Goal: Task Accomplishment & Management: Complete application form

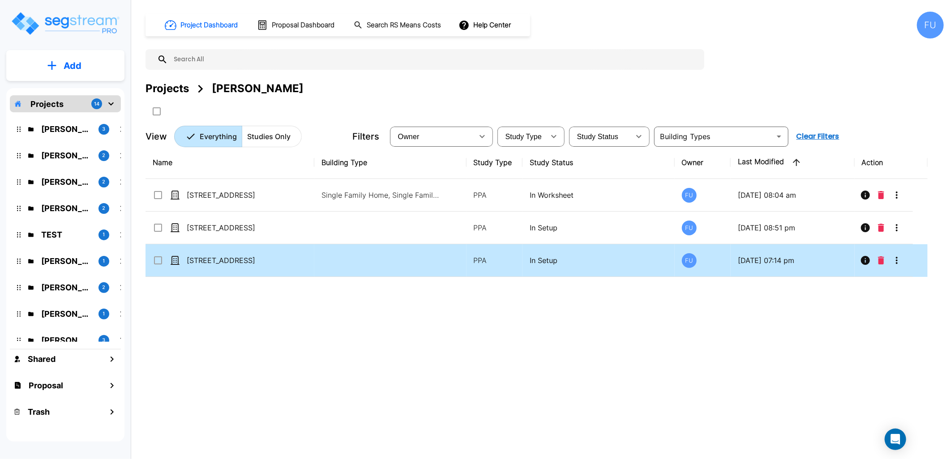
click at [215, 255] on p "[STREET_ADDRESS]" at bounding box center [232, 260] width 90 height 11
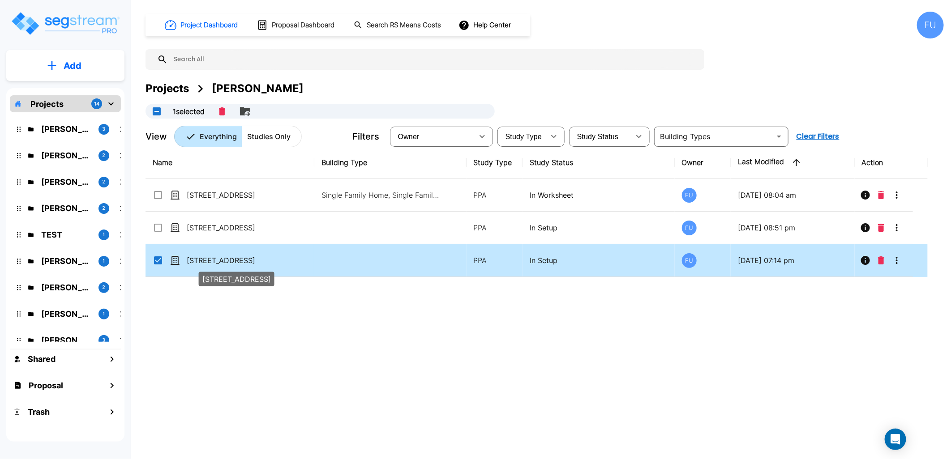
click at [211, 259] on p "[STREET_ADDRESS]" at bounding box center [232, 260] width 90 height 11
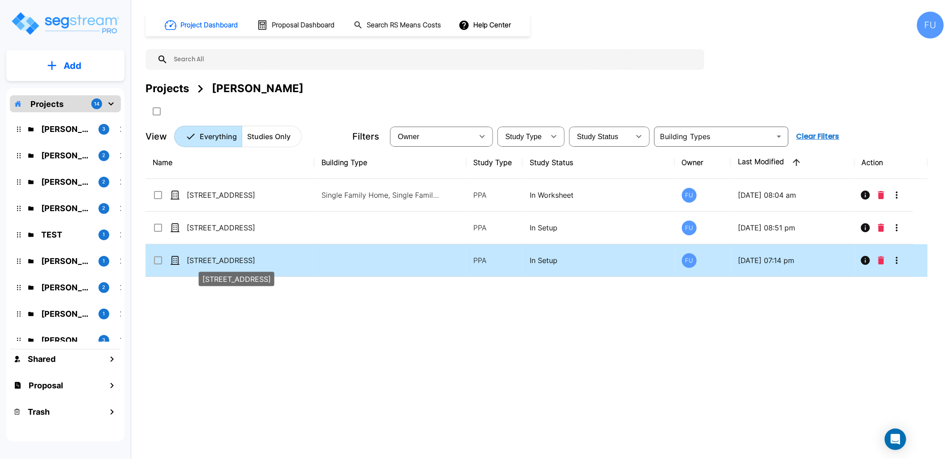
click at [236, 260] on p "[STREET_ADDRESS]" at bounding box center [232, 260] width 90 height 11
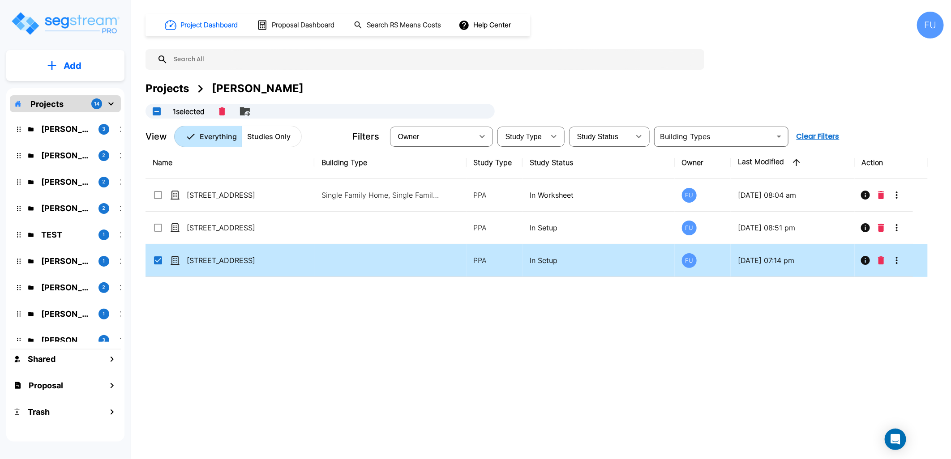
click at [317, 261] on td at bounding box center [390, 260] width 152 height 33
checkbox input "false"
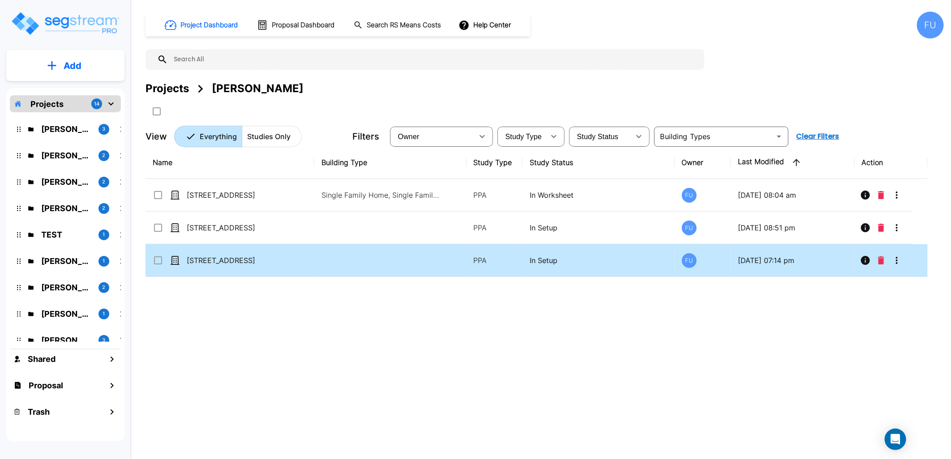
click at [317, 261] on td at bounding box center [390, 260] width 152 height 33
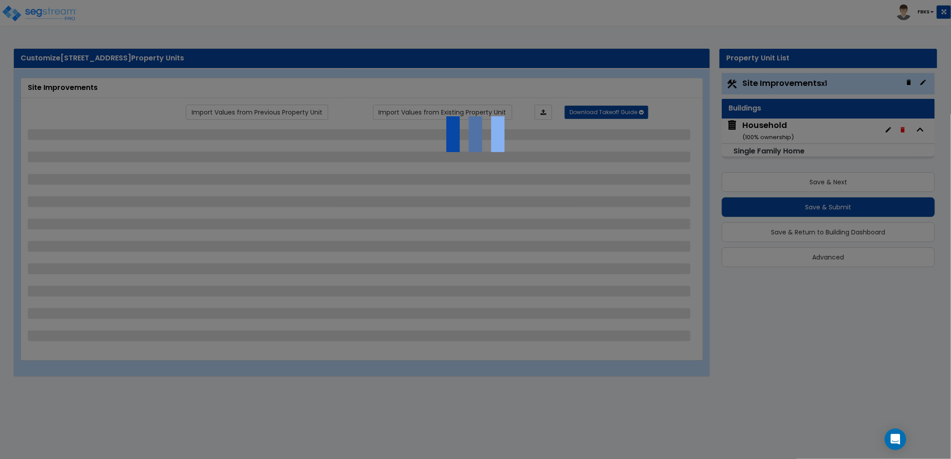
select select "2"
select select "1"
select select "2"
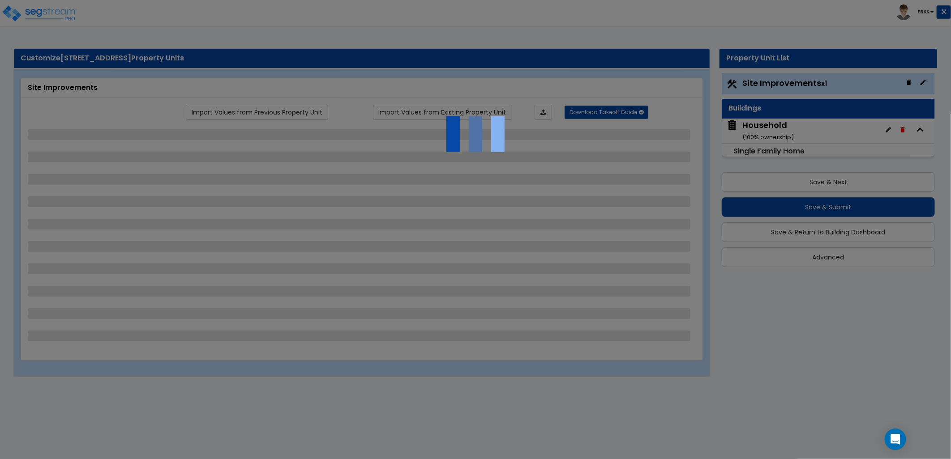
select select "1"
select select "2"
select select "5"
select select "2"
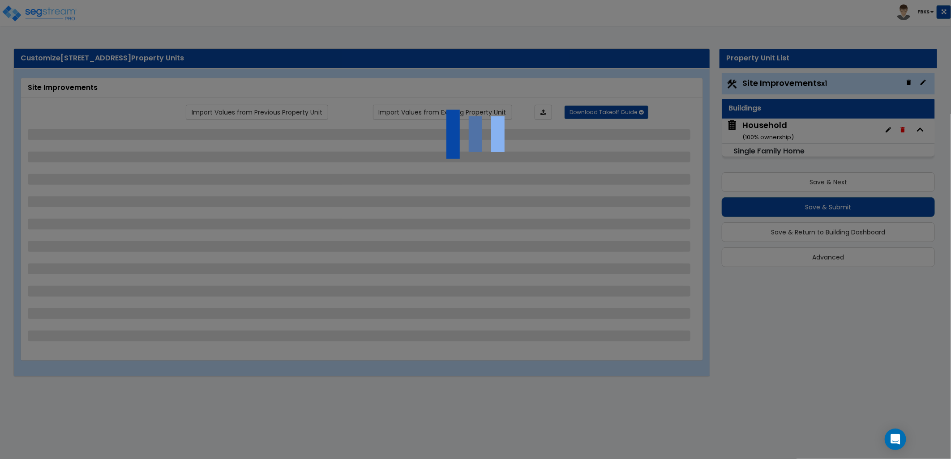
select select "1"
select select "9"
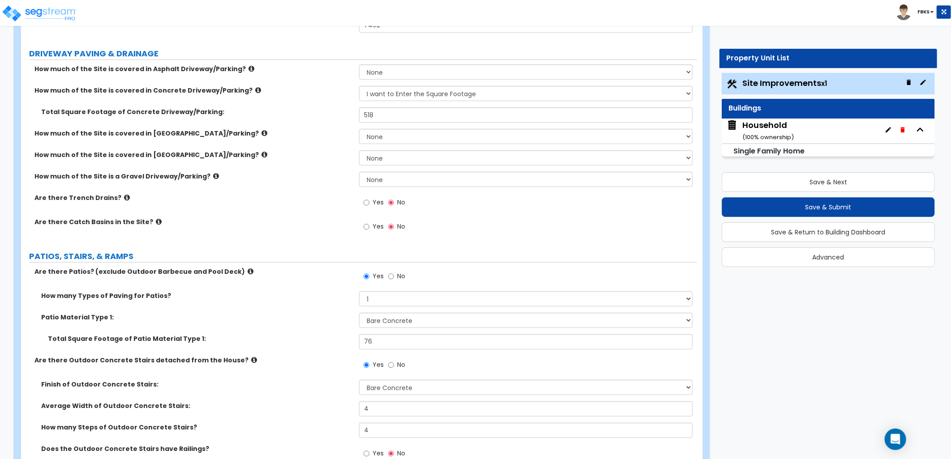
scroll to position [199, 0]
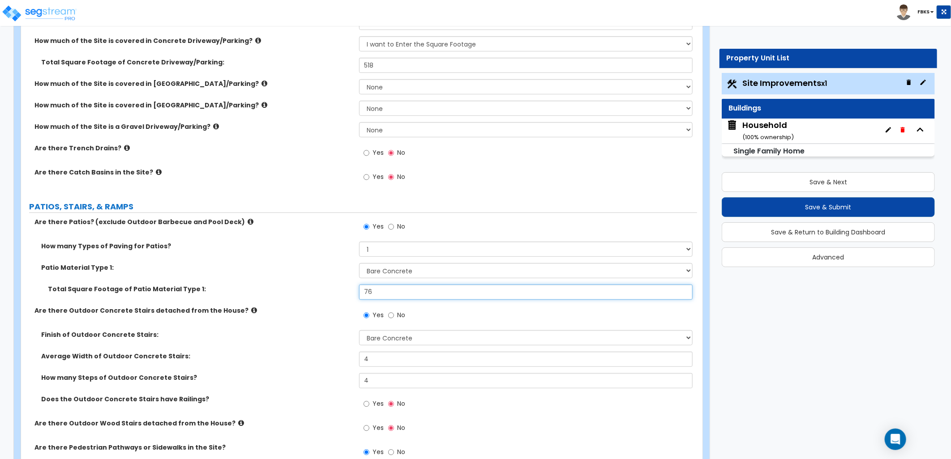
drag, startPoint x: 375, startPoint y: 292, endPoint x: 342, endPoint y: 284, distance: 34.5
click at [346, 283] on div "How many Types of Paving for Patios? 1 2 3 4 Patio Material Type 1: Please Choo…" at bounding box center [359, 274] width 663 height 64
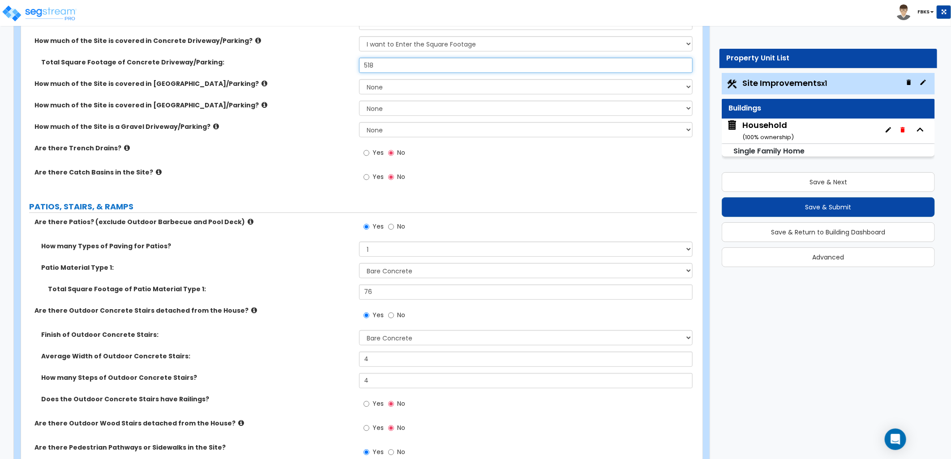
drag, startPoint x: 385, startPoint y: 61, endPoint x: 355, endPoint y: 64, distance: 30.1
click at [355, 64] on div "Total Square Footage of Concrete Driveway/Parking: 518" at bounding box center [359, 68] width 676 height 21
type input "550"
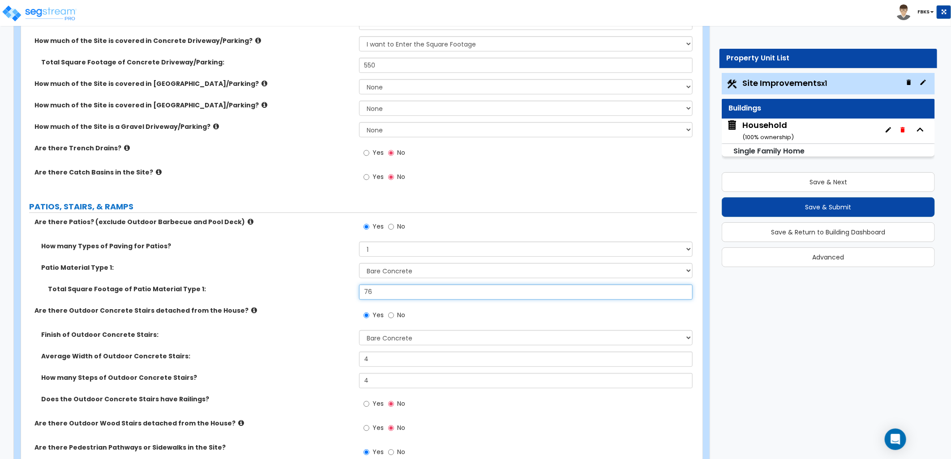
drag, startPoint x: 375, startPoint y: 294, endPoint x: 332, endPoint y: 296, distance: 42.6
click at [333, 296] on div "Total Square Footage of Patio Material Type 1: 76" at bounding box center [359, 295] width 676 height 21
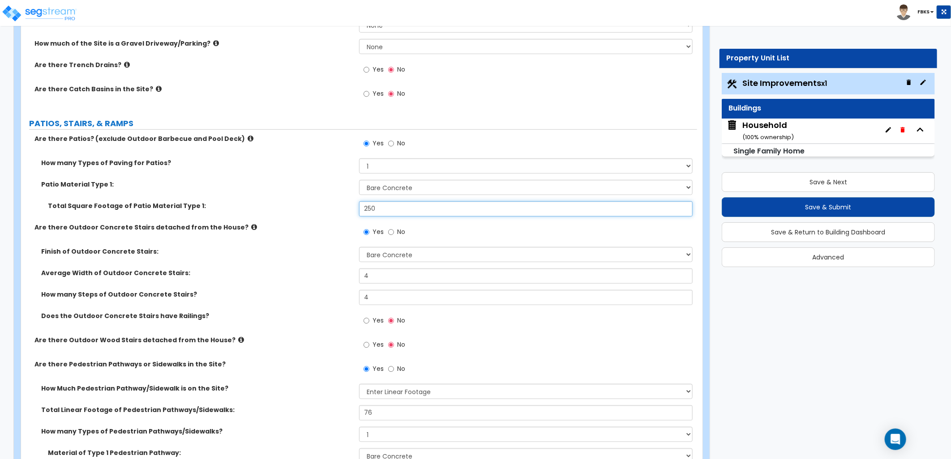
scroll to position [298, 0]
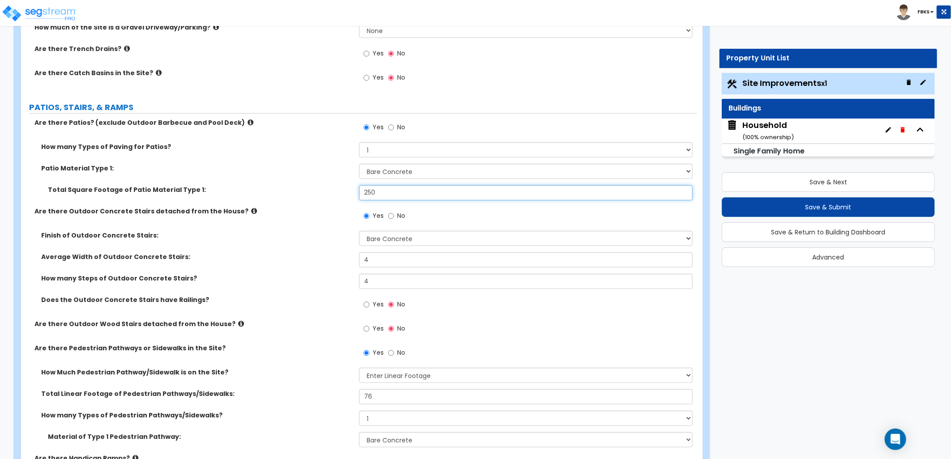
type input "250"
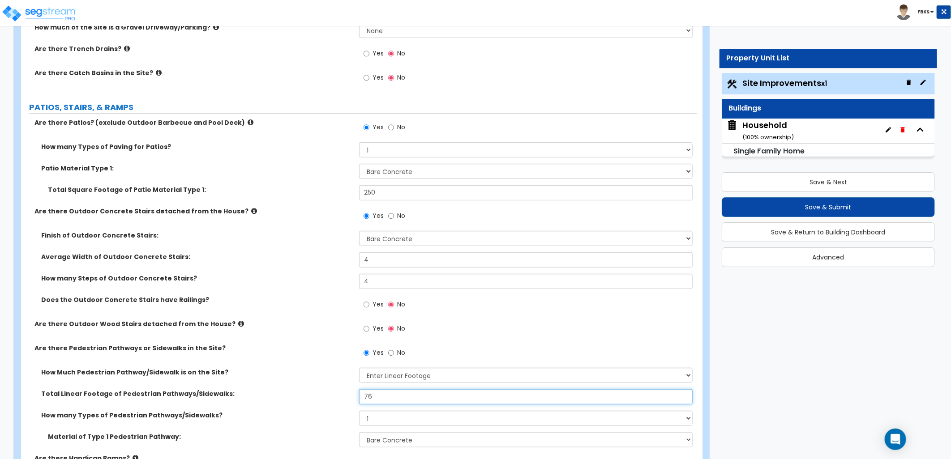
drag, startPoint x: 388, startPoint y: 396, endPoint x: 360, endPoint y: 392, distance: 28.1
click at [360, 392] on input "76" at bounding box center [526, 397] width 334 height 15
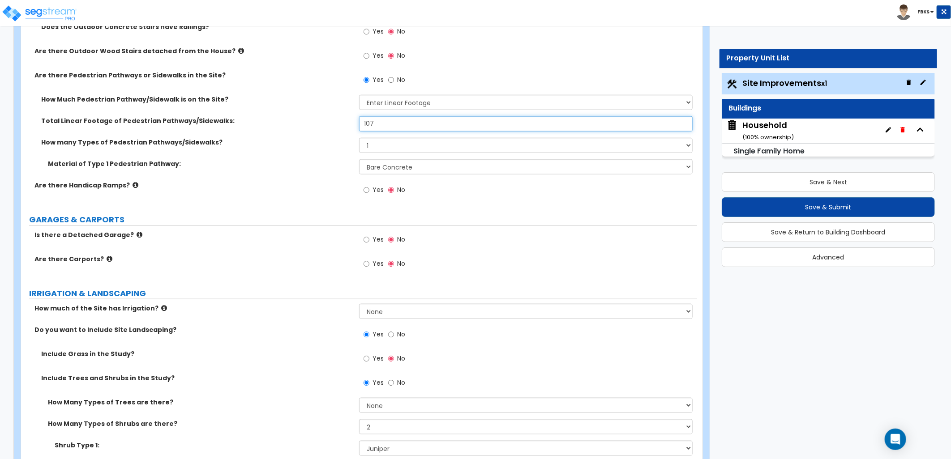
scroll to position [597, 0]
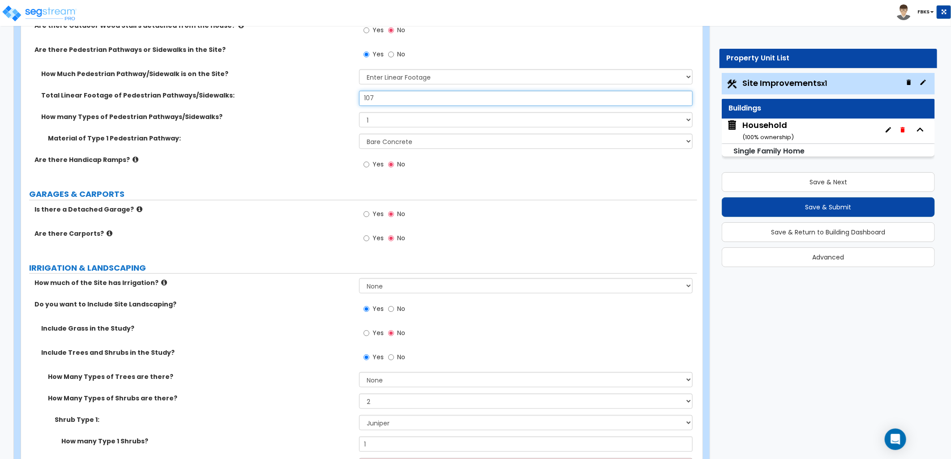
type input "107"
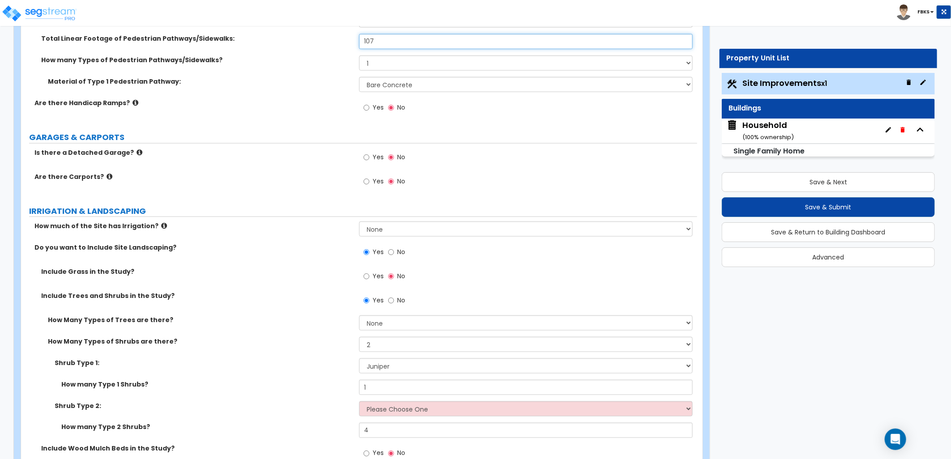
scroll to position [660, 0]
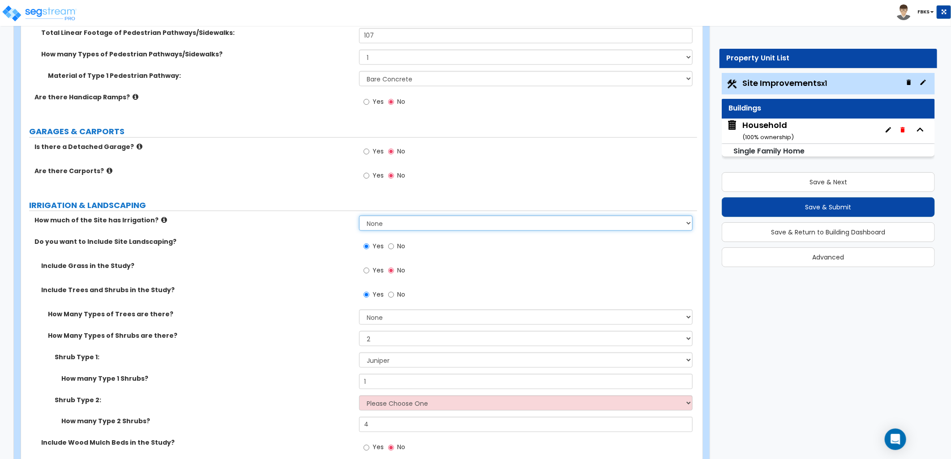
click at [407, 224] on select "None I want to Enter an Approximate Percentage I want to Enter the Square Foota…" at bounding box center [526, 223] width 334 height 15
select select "1"
click at [359, 216] on select "None I want to Enter an Approximate Percentage I want to Enter the Square Foota…" at bounding box center [526, 223] width 334 height 15
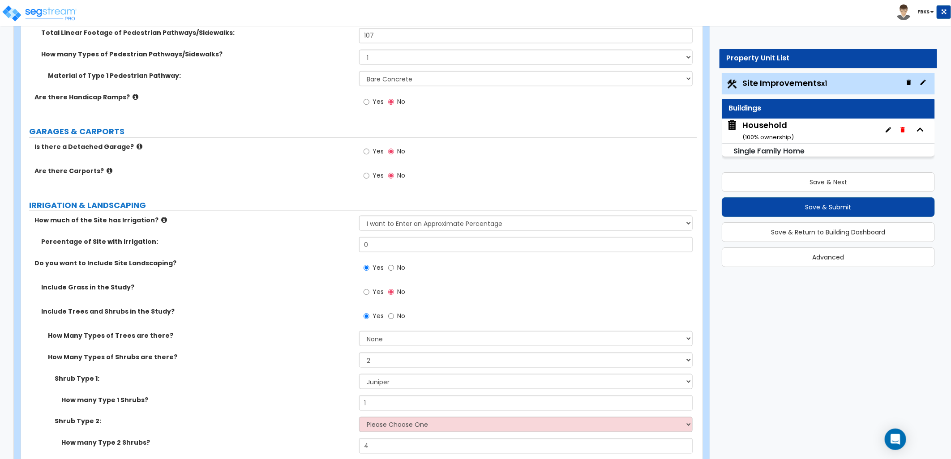
click at [161, 220] on icon at bounding box center [164, 220] width 6 height 7
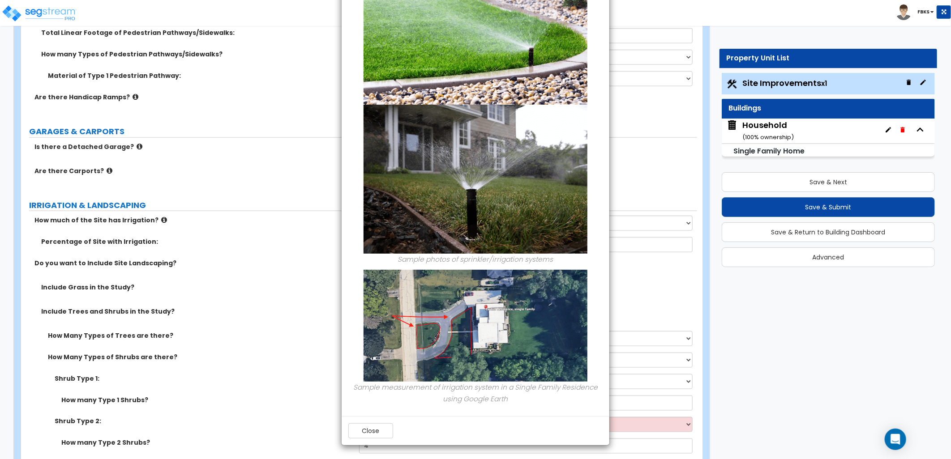
scroll to position [0, 0]
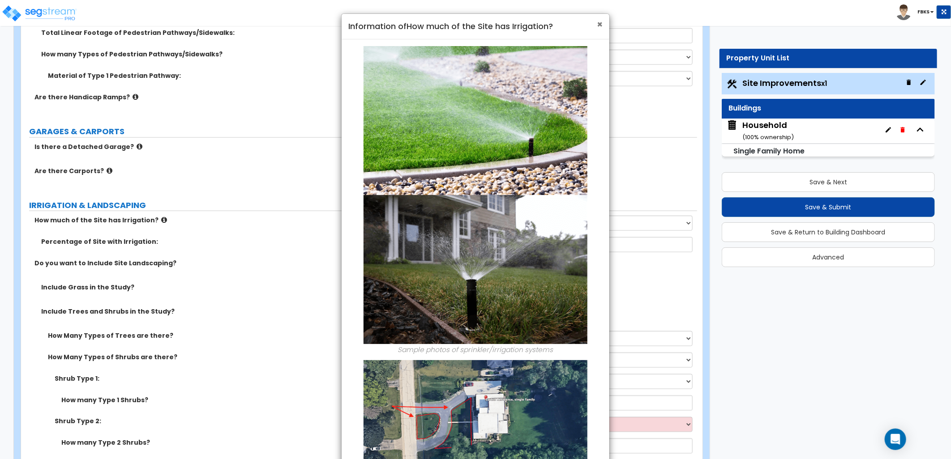
click at [601, 26] on span "×" at bounding box center [600, 24] width 6 height 13
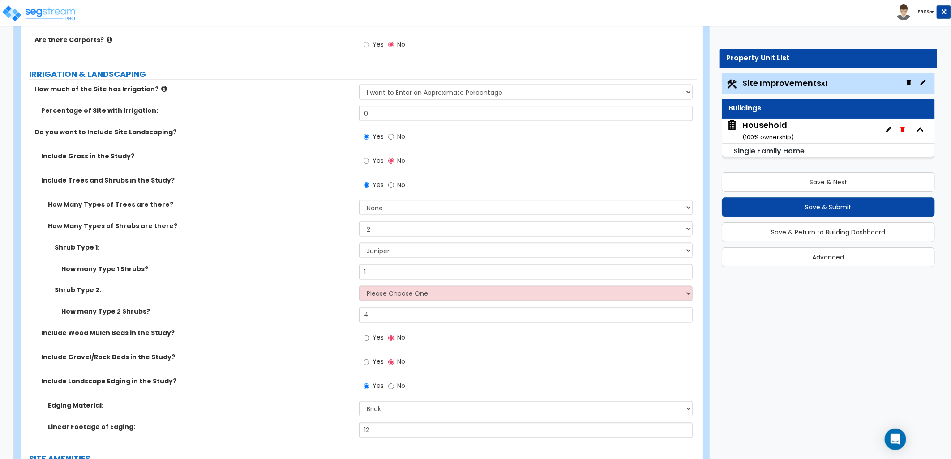
scroll to position [751, 0]
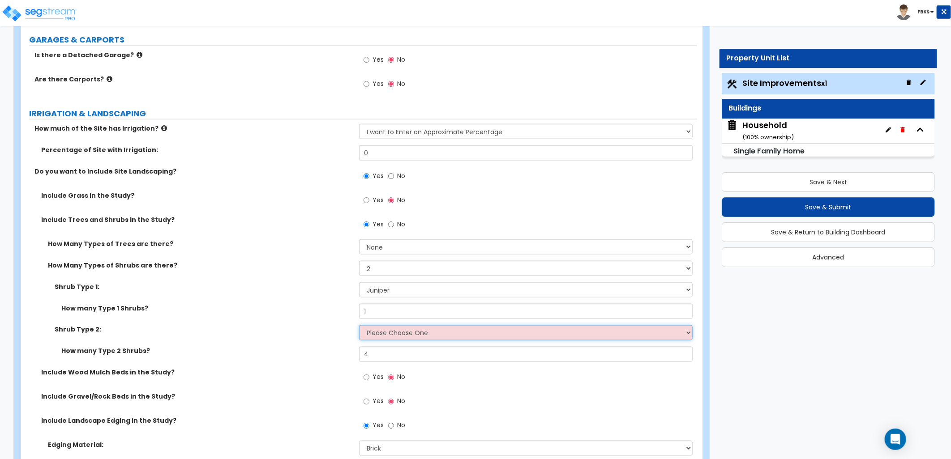
click at [405, 332] on select "Please Choose One Arborvitae Azalea Yew Boxwood Juniper Holly Cotoneaster Euony…" at bounding box center [526, 333] width 334 height 15
click at [239, 238] on div "Include Trees and Shrubs in the Study? Yes No" at bounding box center [359, 227] width 676 height 24
click at [389, 267] on select "None 1 2 3" at bounding box center [526, 268] width 334 height 15
select select "1"
click at [359, 261] on select "None 1 2 3" at bounding box center [526, 268] width 334 height 15
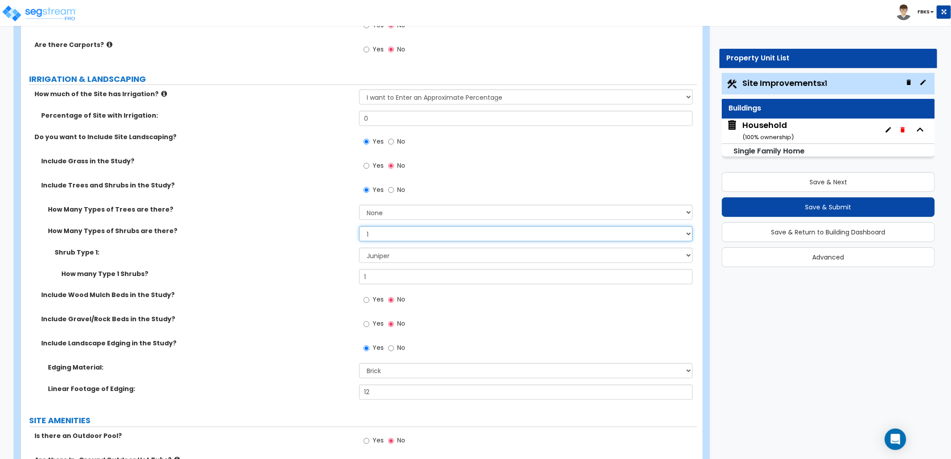
scroll to position [796, 0]
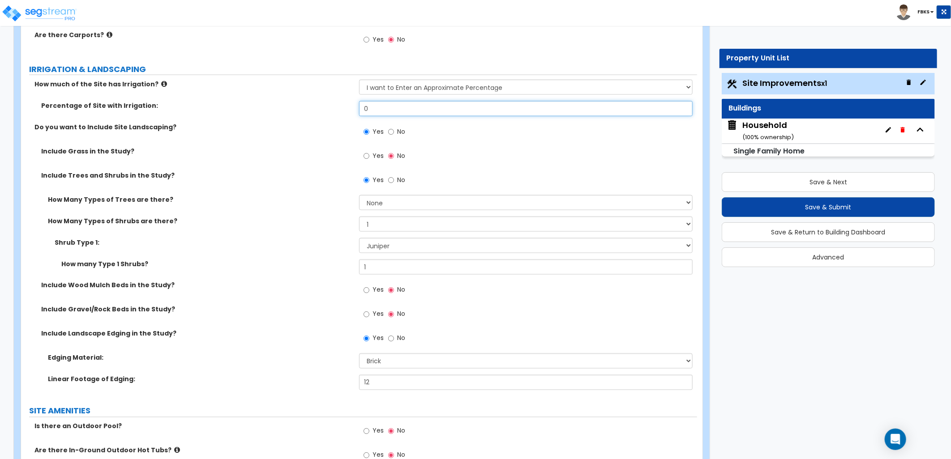
drag, startPoint x: 377, startPoint y: 106, endPoint x: 353, endPoint y: 107, distance: 24.6
click at [353, 107] on div "Percentage of Site with Irrigation: 0" at bounding box center [359, 111] width 676 height 21
type input "70"
click at [269, 153] on label "Include Grass in the Study?" at bounding box center [196, 151] width 311 height 9
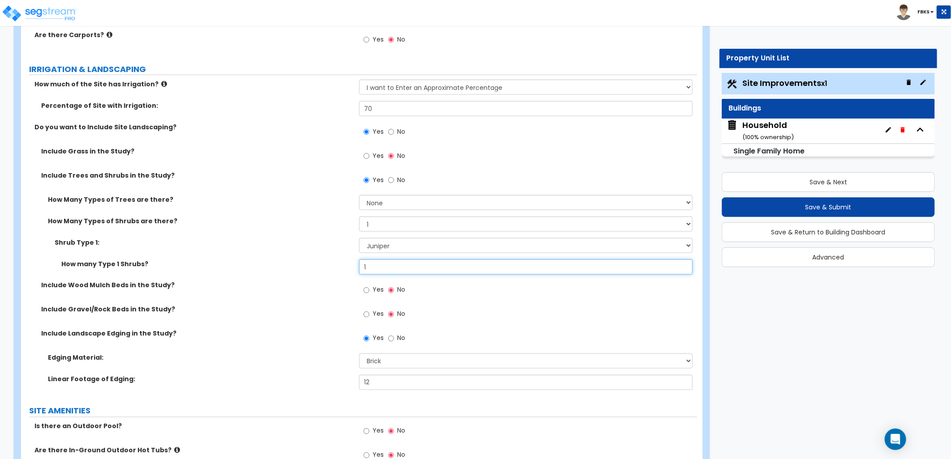
click at [394, 269] on input "1" at bounding box center [526, 267] width 334 height 15
click at [394, 243] on select "Please Choose One Arborvitae Azalea Yew Boxwood Juniper Holly Cotoneaster Euony…" at bounding box center [526, 245] width 334 height 15
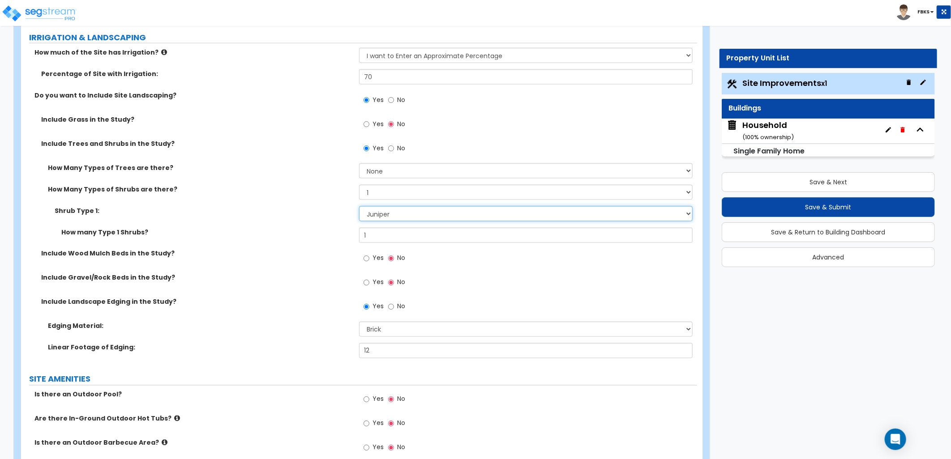
scroll to position [828, 0]
click at [368, 257] on input "Yes" at bounding box center [367, 258] width 6 height 10
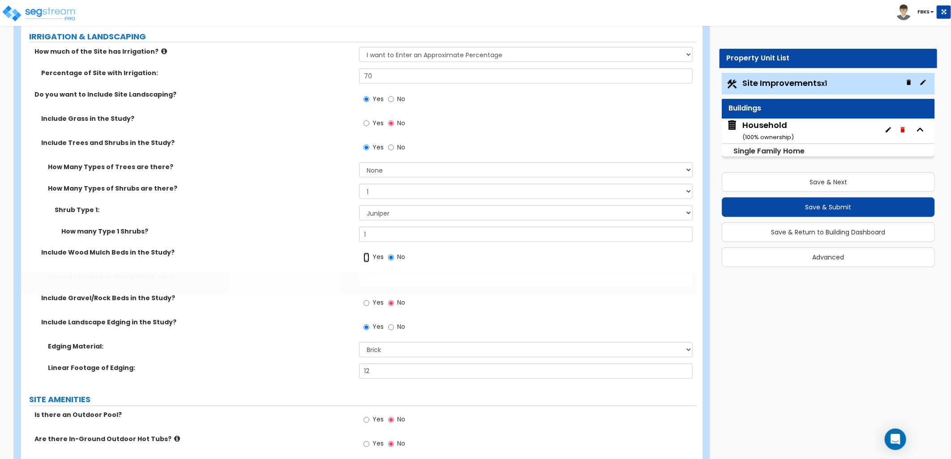
radio input "true"
drag, startPoint x: 377, startPoint y: 369, endPoint x: 291, endPoint y: 345, distance: 88.9
click at [291, 345] on div "Edging Material: Please Choose One Metal Brick Railroad Ties Concrete Linear Fo…" at bounding box center [359, 364] width 663 height 43
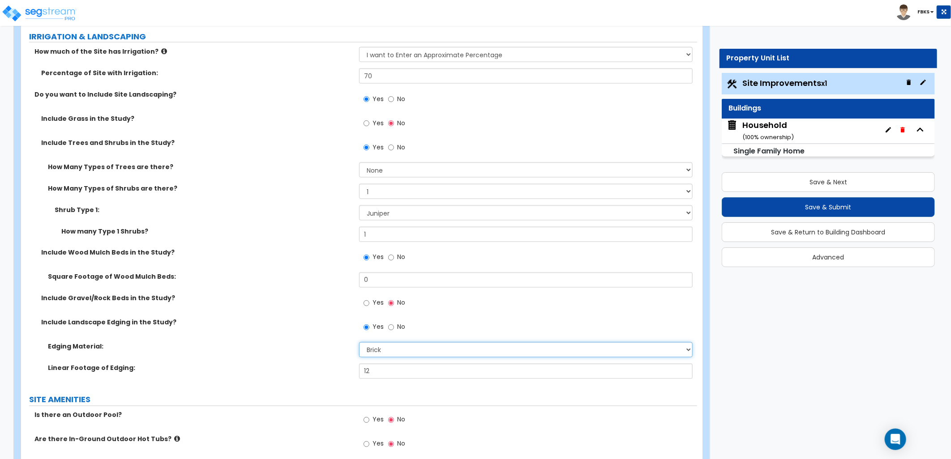
click at [387, 348] on select "Please Choose One Metal Brick Railroad Ties Concrete" at bounding box center [526, 350] width 334 height 15
click at [388, 347] on select "Please Choose One Metal Brick Railroad Ties Concrete" at bounding box center [526, 350] width 334 height 15
type input "20"
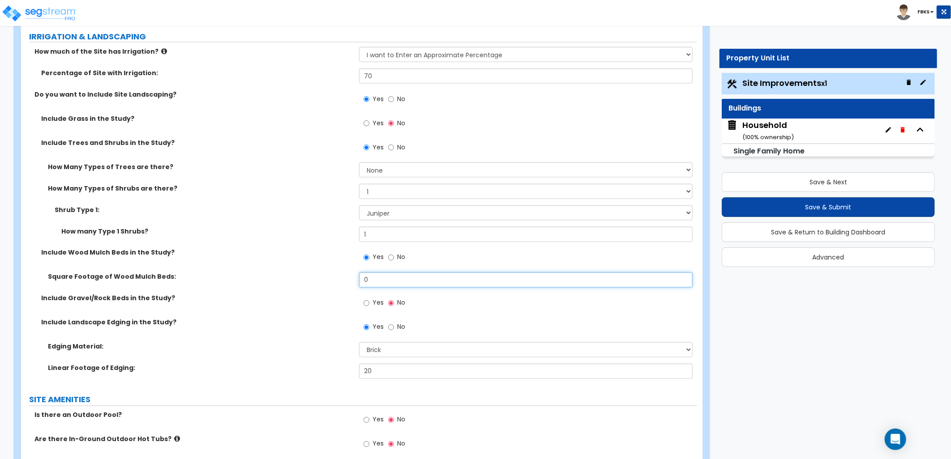
drag, startPoint x: 381, startPoint y: 279, endPoint x: 935, endPoint y: 204, distance: 558.5
click at [326, 274] on div "Square Footage of Wood Mulch Beds: 0" at bounding box center [359, 283] width 676 height 21
type input "32"
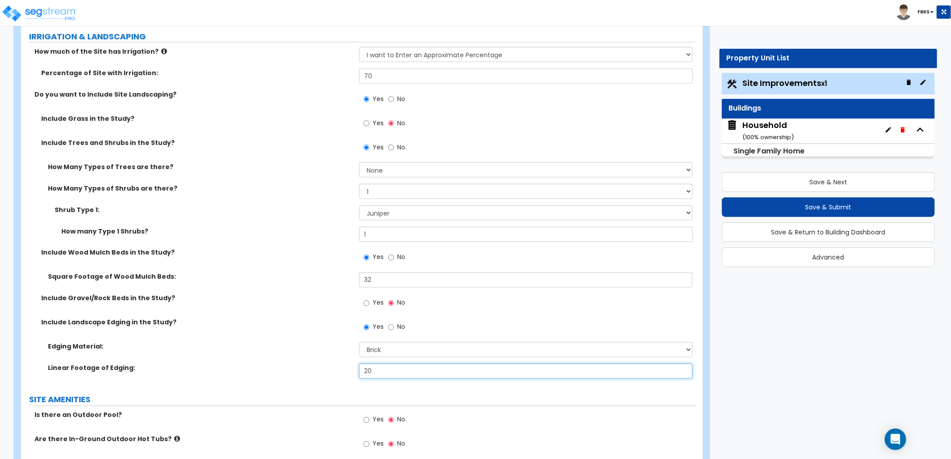
drag, startPoint x: 387, startPoint y: 367, endPoint x: 328, endPoint y: 355, distance: 60.4
click at [328, 355] on div "Edging Material: Please Choose One Metal Brick Railroad Ties Concrete Linear Fo…" at bounding box center [359, 364] width 663 height 43
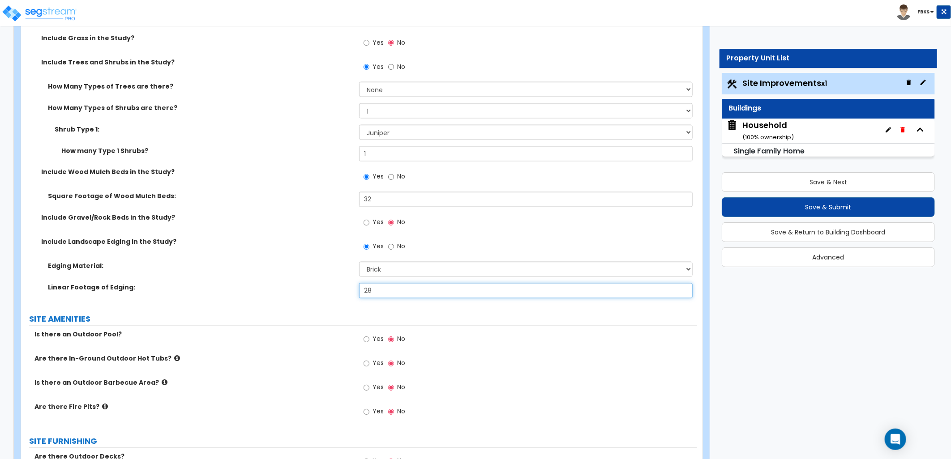
scroll to position [909, 0]
type input "28"
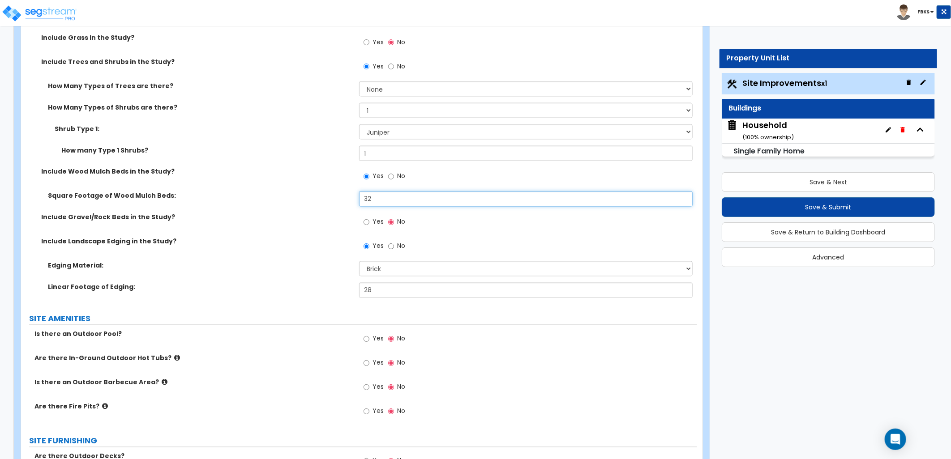
drag, startPoint x: 372, startPoint y: 203, endPoint x: 345, endPoint y: 211, distance: 28.0
click at [345, 211] on div "Square Footage of Wood Mulch Beds: 32" at bounding box center [359, 202] width 676 height 21
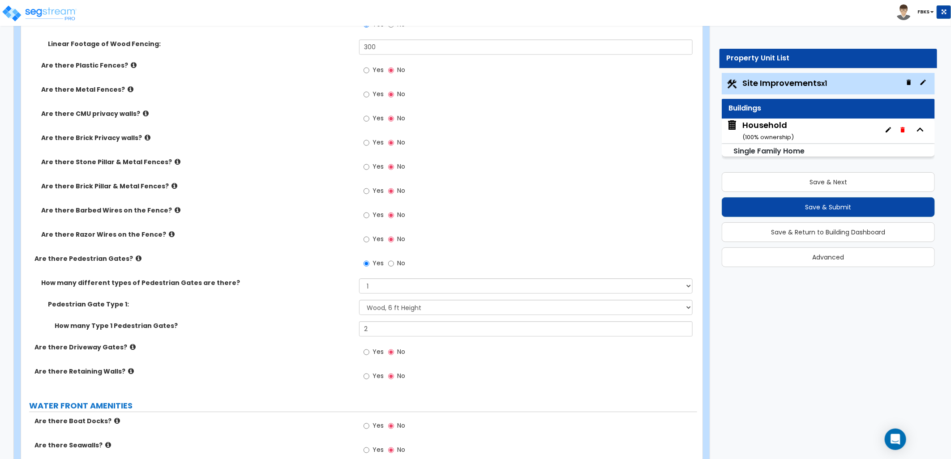
scroll to position [1615, 0]
type input "50"
click at [365, 374] on input "Yes" at bounding box center [367, 376] width 6 height 10
radio input "true"
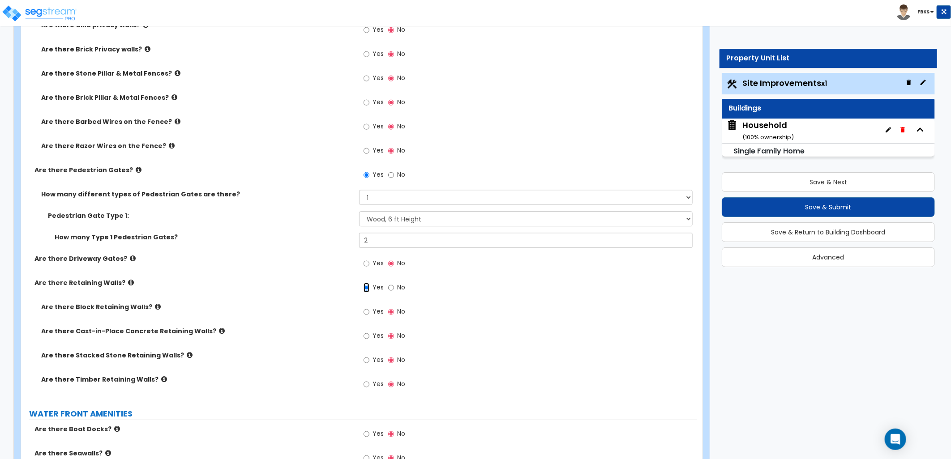
scroll to position [1704, 0]
click at [368, 386] on input "Yes" at bounding box center [367, 384] width 6 height 10
radio input "true"
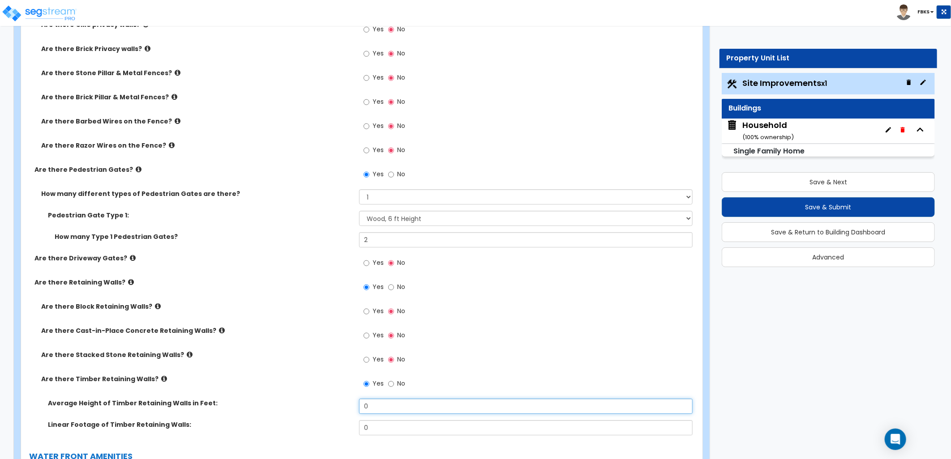
drag, startPoint x: 390, startPoint y: 402, endPoint x: 332, endPoint y: 402, distance: 57.3
click at [332, 402] on div "Average Height of Timber Retaining Walls in Feet: 0" at bounding box center [359, 409] width 676 height 21
type input "4"
drag, startPoint x: 383, startPoint y: 428, endPoint x: 295, endPoint y: 412, distance: 89.7
click at [295, 412] on div "Average Height of Timber Retaining Walls in Feet: 4 Linear Footage of Timber Re…" at bounding box center [359, 420] width 663 height 43
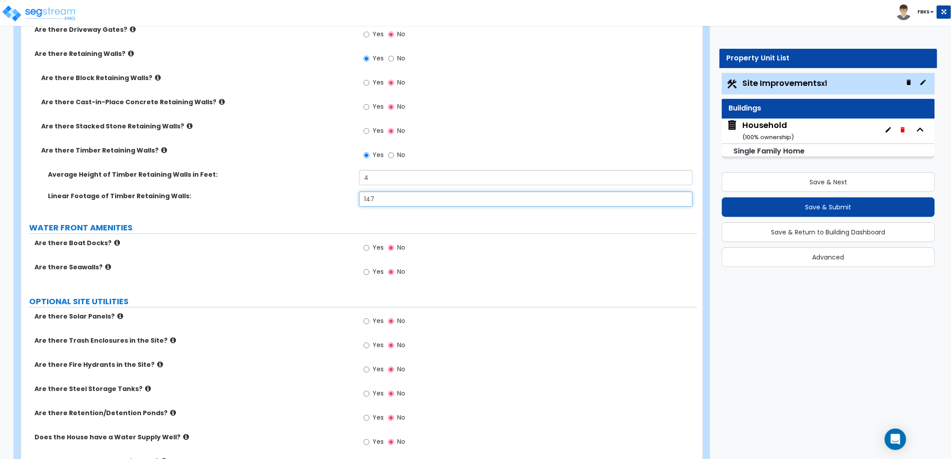
scroll to position [1995, 0]
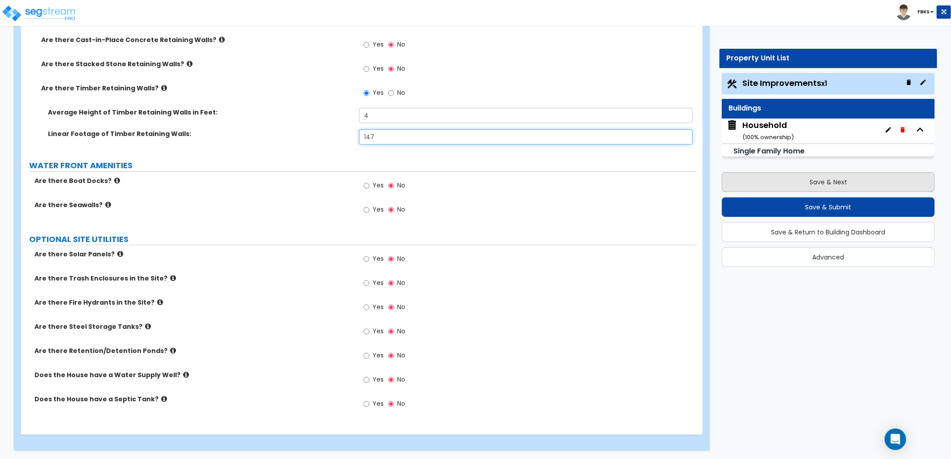
type input "147"
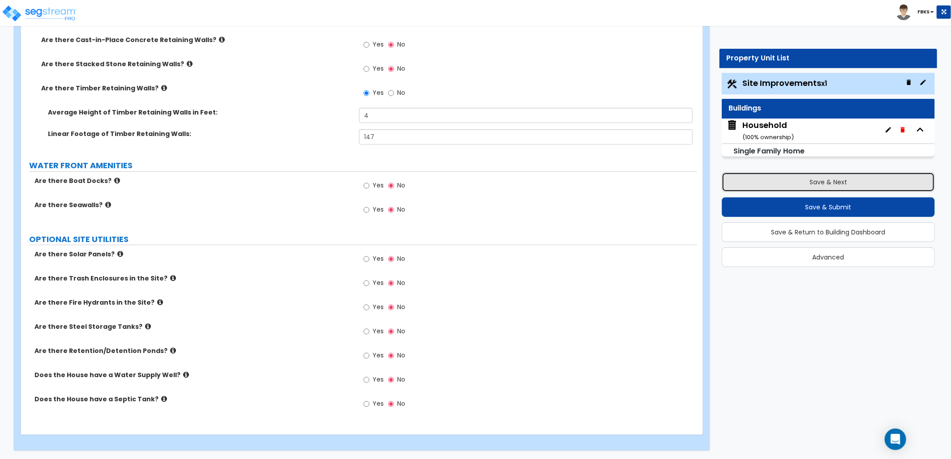
click at [828, 177] on button "Save & Next" at bounding box center [828, 182] width 213 height 20
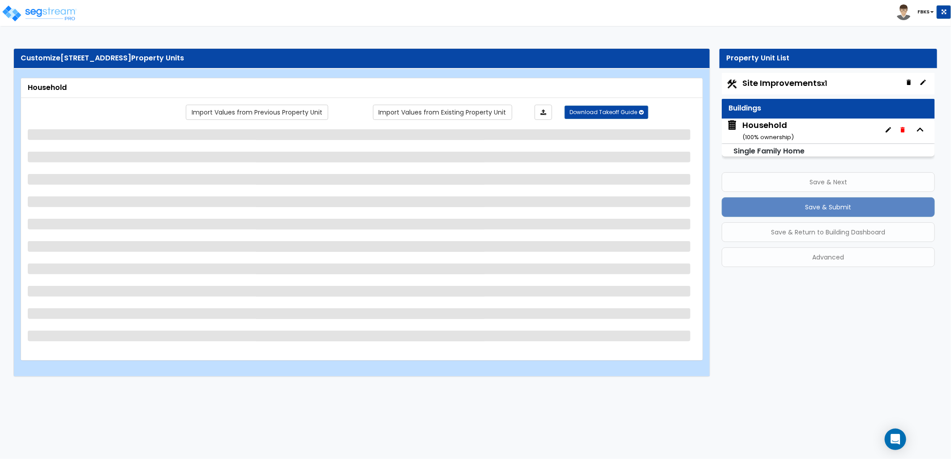
scroll to position [0, 0]
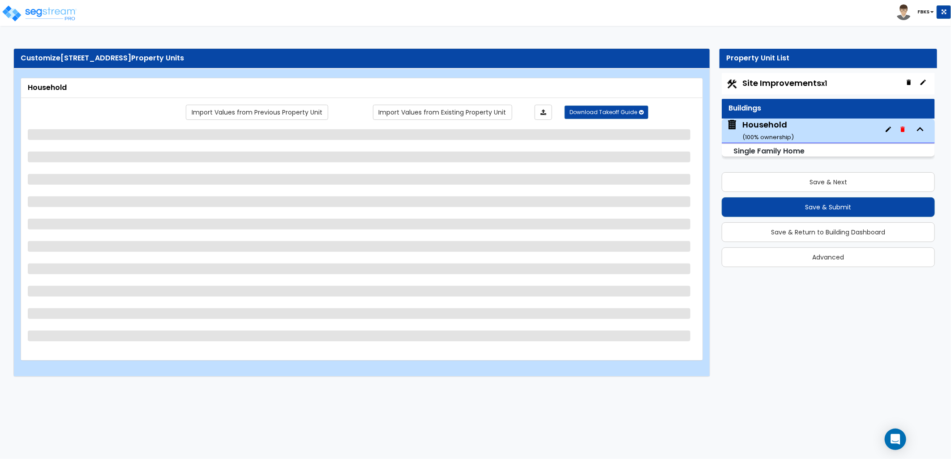
select select "1"
select select "7"
select select "2"
select select "1"
select select "5"
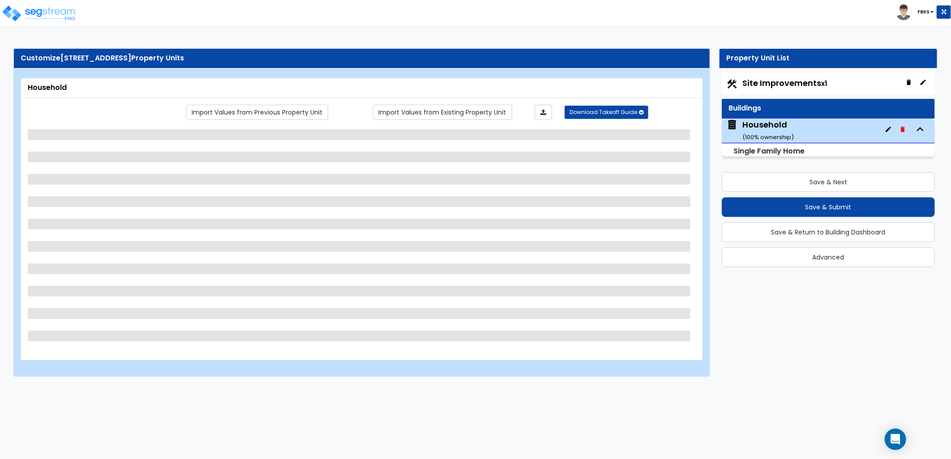
select select "1"
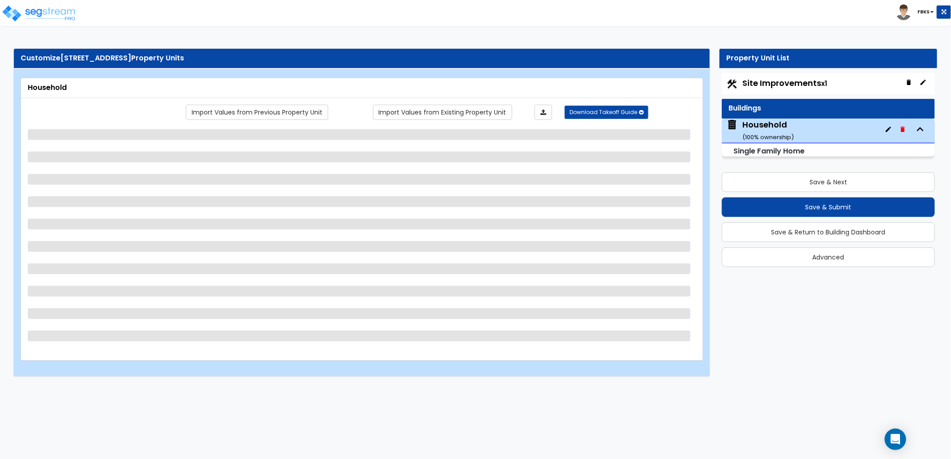
select select "1"
select select "3"
select select "5"
select select "3"
select select "1"
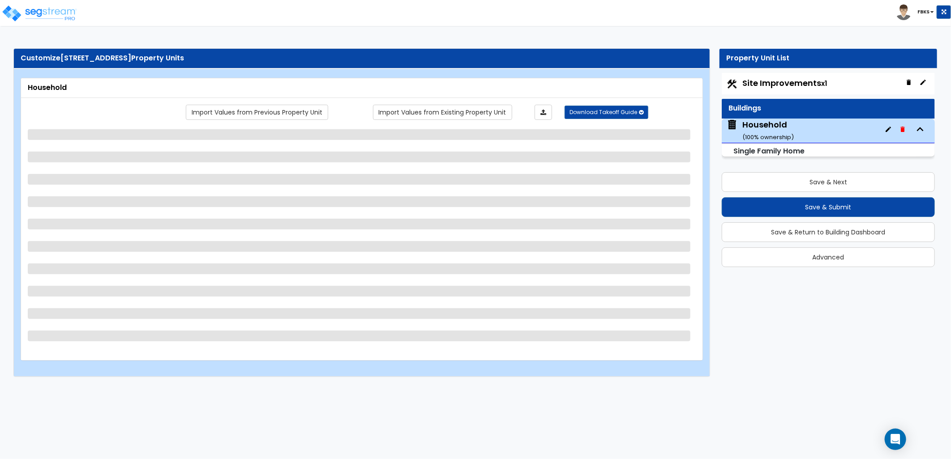
select select "6"
select select "4"
select select "3"
select select "1"
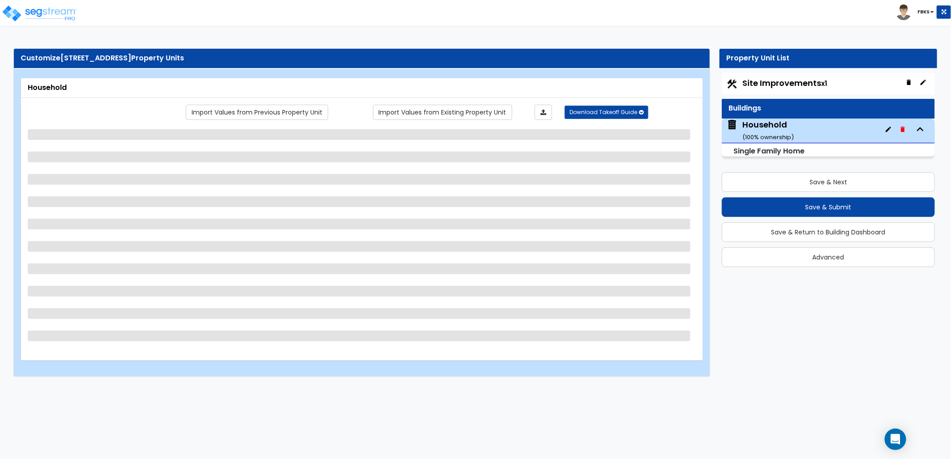
select select "2"
select select "3"
select select "4"
select select "1"
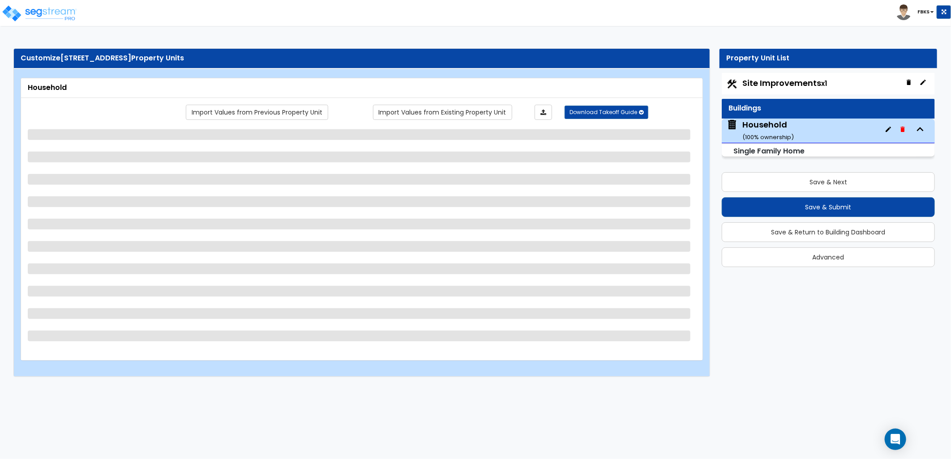
select select "2"
select select "1"
select select "2"
select select "1"
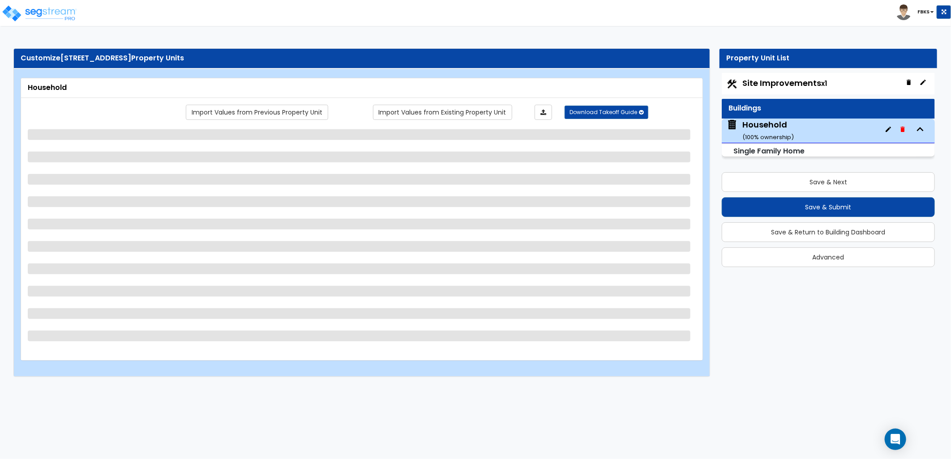
select select "1"
select select "2"
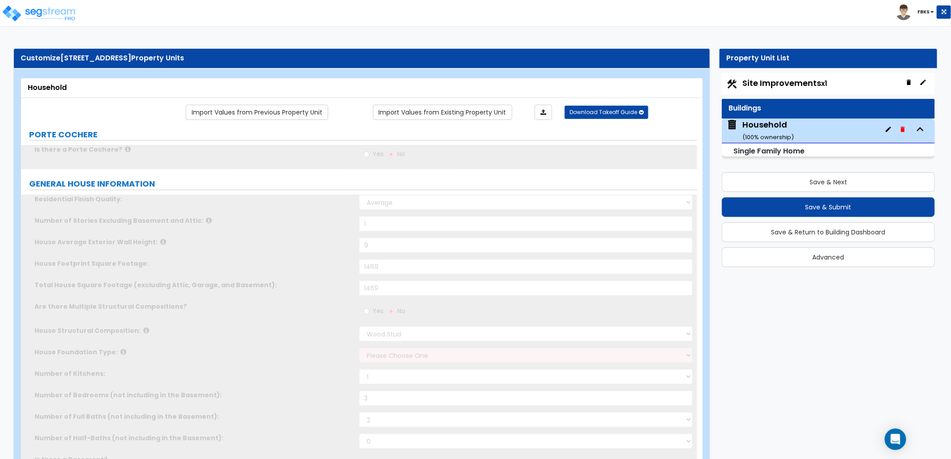
type input "2"
select select "2"
type input "3"
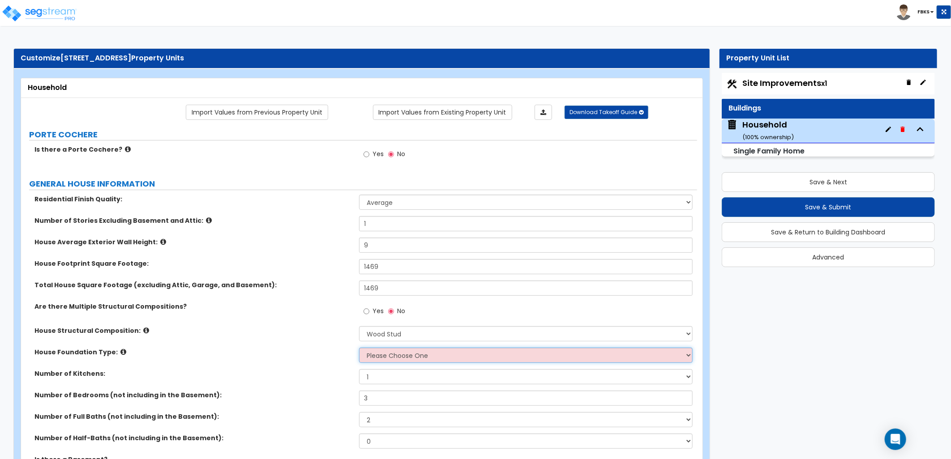
click at [408, 352] on select "Please Choose One Crawl Space Pier-Elevated First floor Slab on Grade" at bounding box center [526, 355] width 334 height 15
select select "3"
click at [359, 348] on select "Please Choose One Crawl Space Pier-Elevated First floor Slab on Grade" at bounding box center [526, 355] width 334 height 15
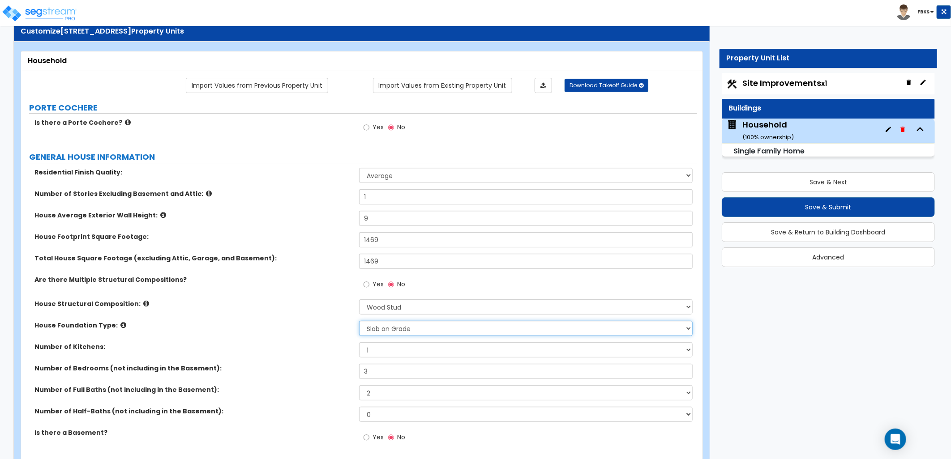
scroll to position [50, 0]
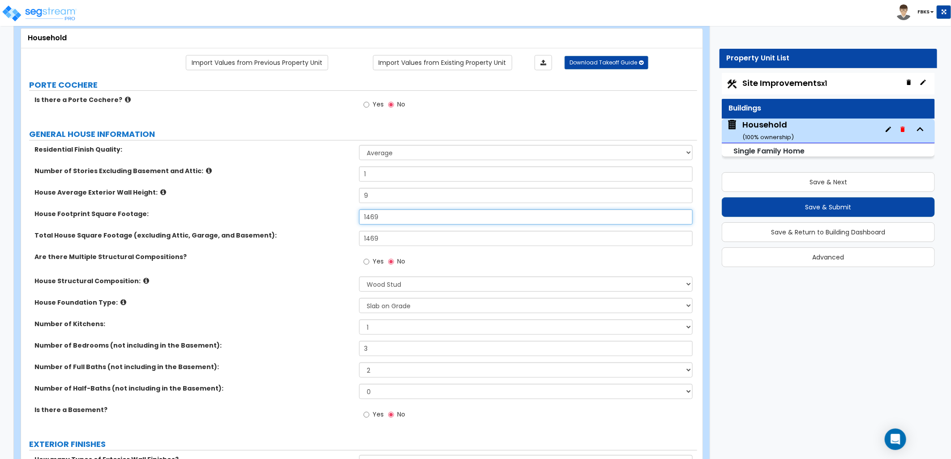
drag, startPoint x: 392, startPoint y: 222, endPoint x: 331, endPoint y: 207, distance: 62.1
click at [331, 207] on div "Residential Finish Quality: Low Average High Number of Stories Excluding Baseme…" at bounding box center [359, 287] width 663 height 285
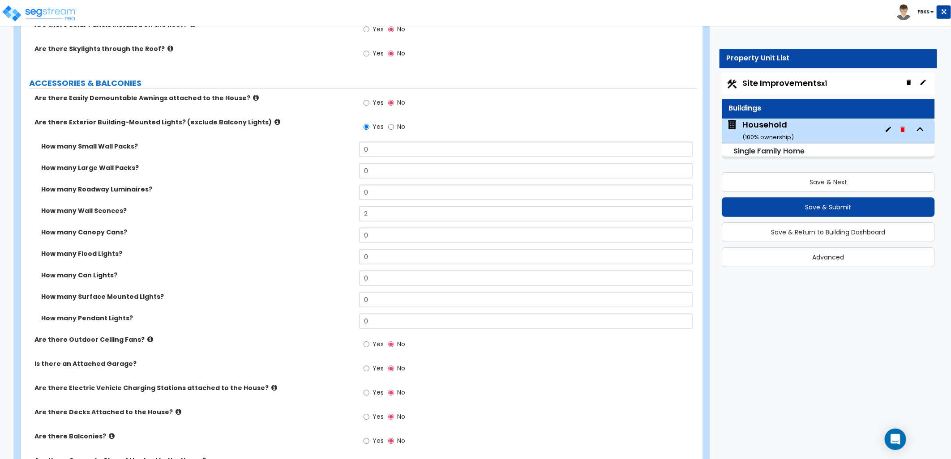
scroll to position [597, 0]
type input "1,600"
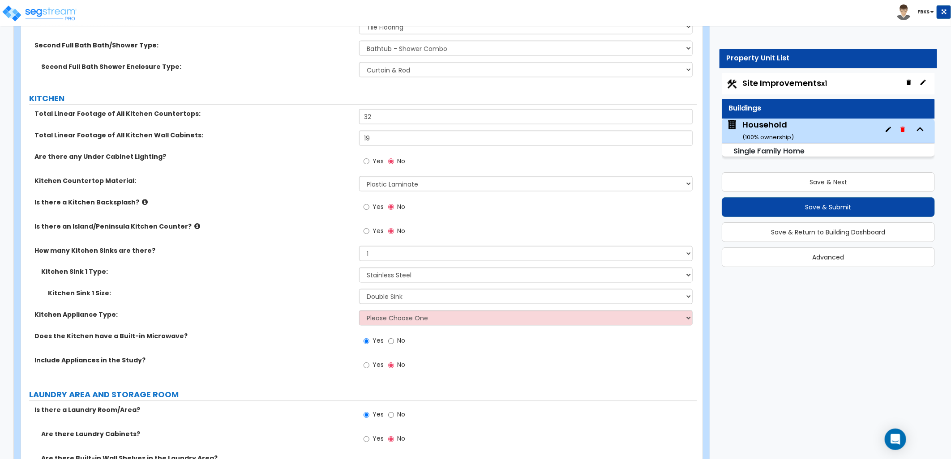
scroll to position [2985, 0]
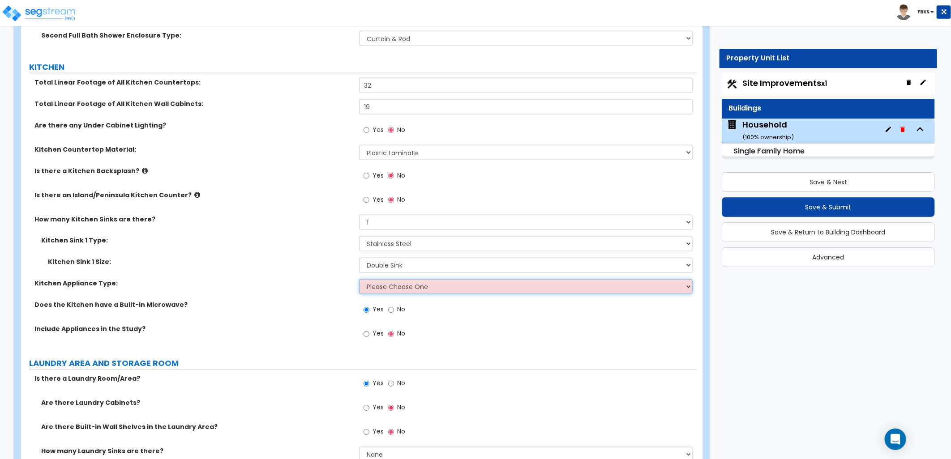
click at [383, 279] on select "Please Choose One Gas Electric" at bounding box center [526, 286] width 334 height 15
select select "2"
click at [359, 279] on select "Please Choose One Gas Electric" at bounding box center [526, 286] width 334 height 15
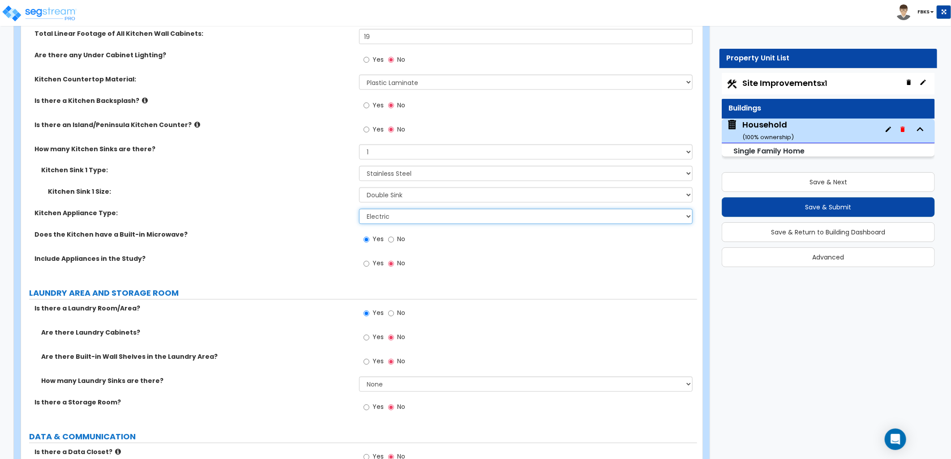
scroll to position [3134, 0]
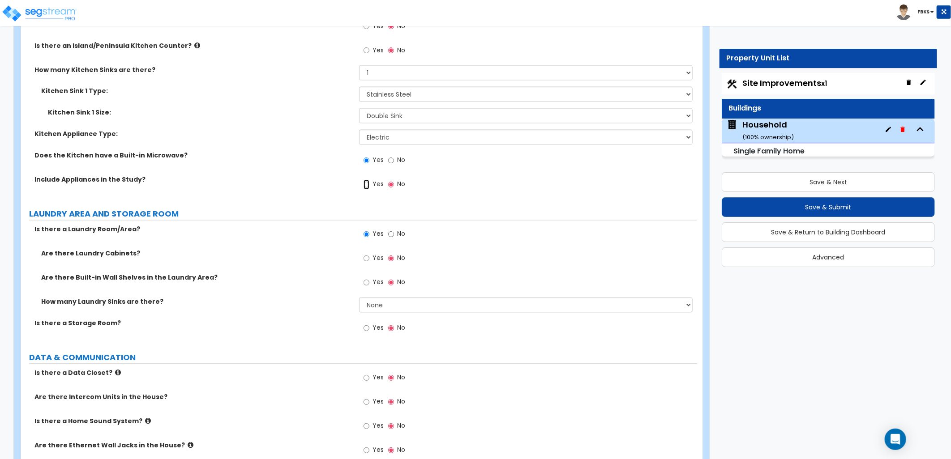
click at [368, 184] on input "Yes" at bounding box center [367, 185] width 6 height 10
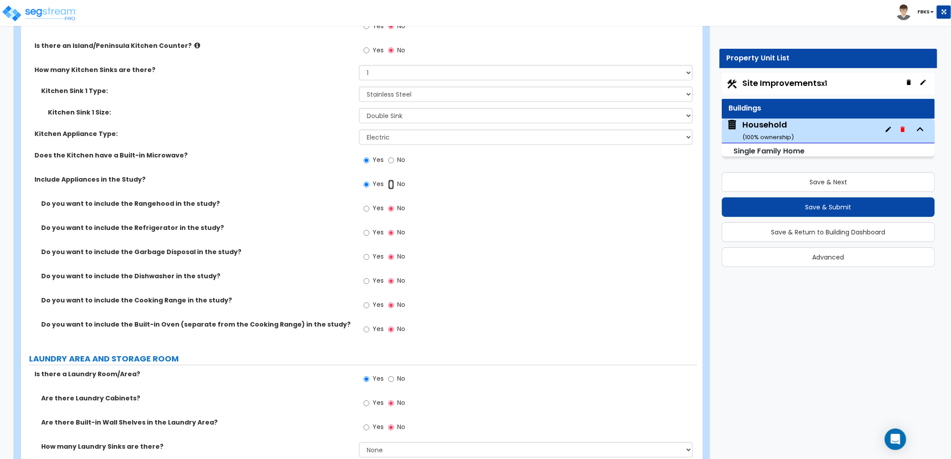
click at [392, 185] on input "No" at bounding box center [391, 185] width 6 height 10
radio input "false"
radio input "true"
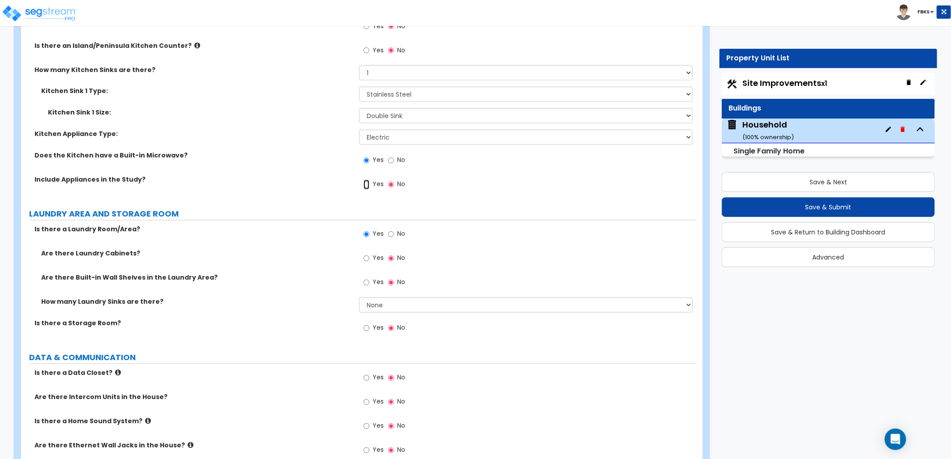
click at [365, 183] on input "Yes" at bounding box center [367, 185] width 6 height 10
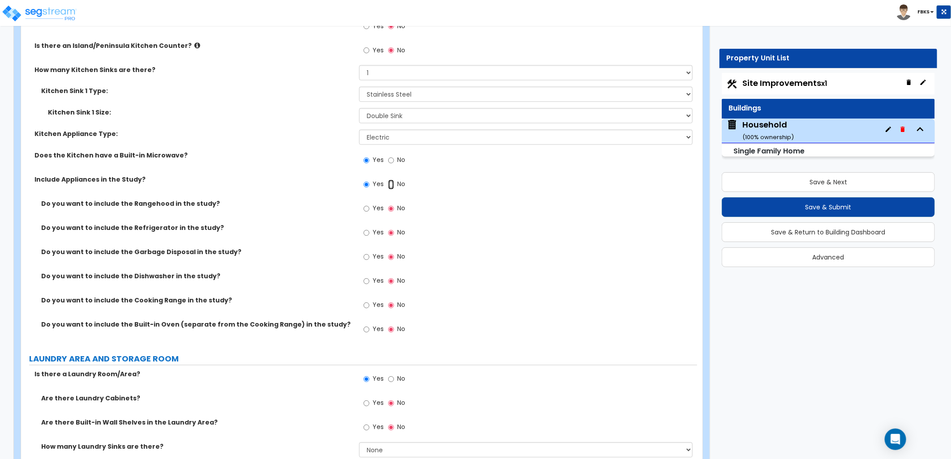
click at [390, 180] on input "No" at bounding box center [391, 185] width 6 height 10
radio input "false"
radio input "true"
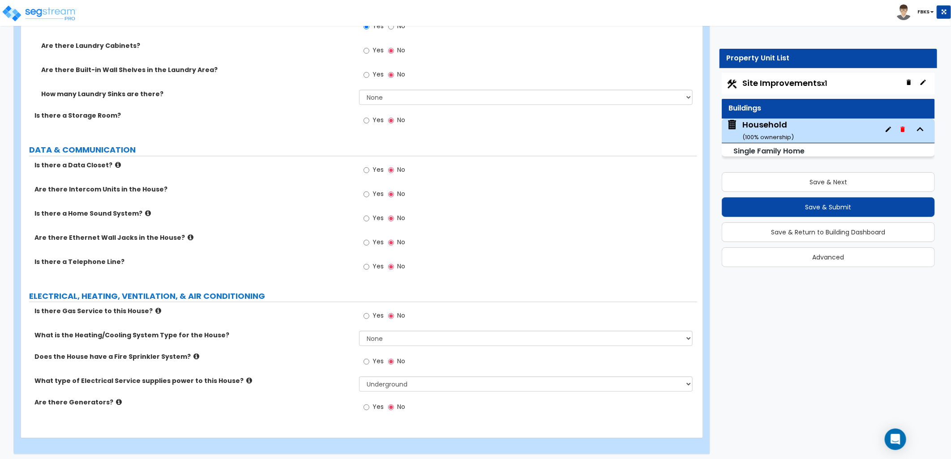
scroll to position [3345, 0]
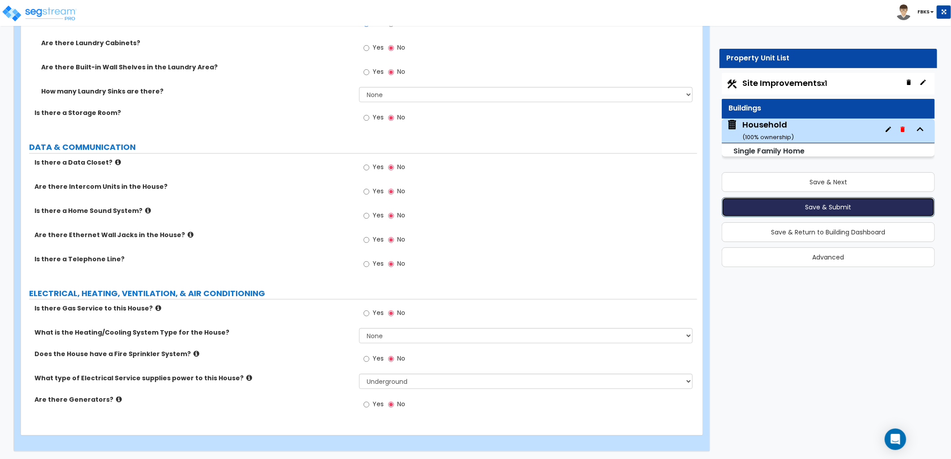
click at [841, 206] on button "Save & Submit" at bounding box center [828, 207] width 213 height 20
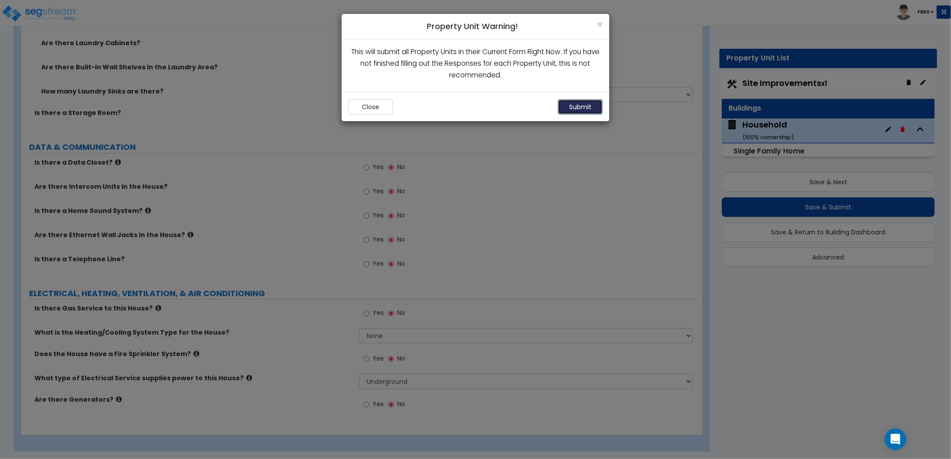
click at [585, 109] on button "Submit" at bounding box center [580, 106] width 45 height 15
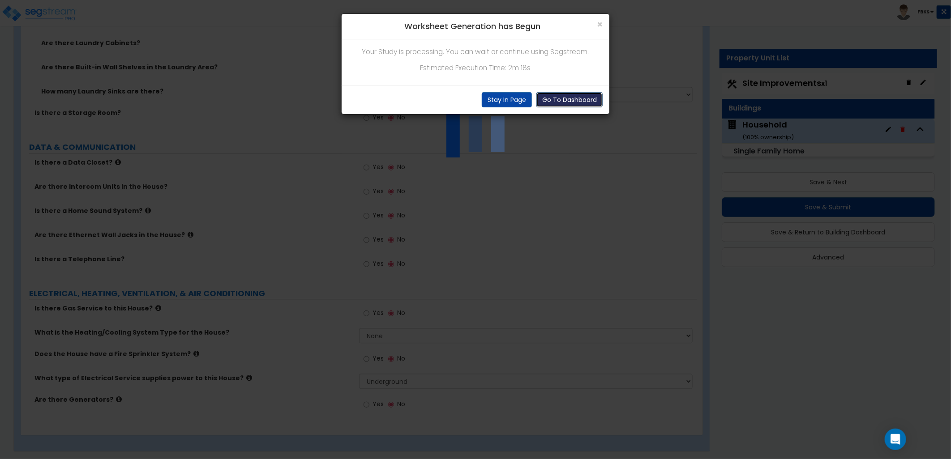
click at [578, 103] on button "Go To Dashboard" at bounding box center [569, 99] width 66 height 15
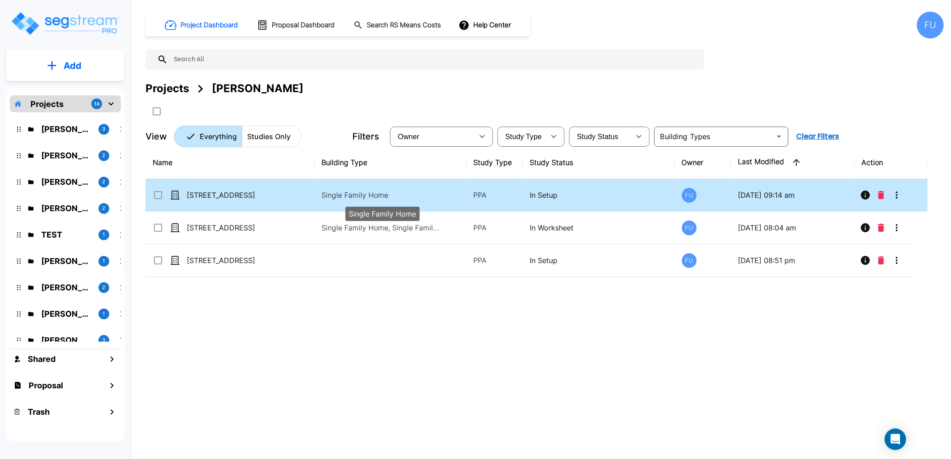
click at [350, 193] on p "Single Family Home" at bounding box center [382, 195] width 121 height 11
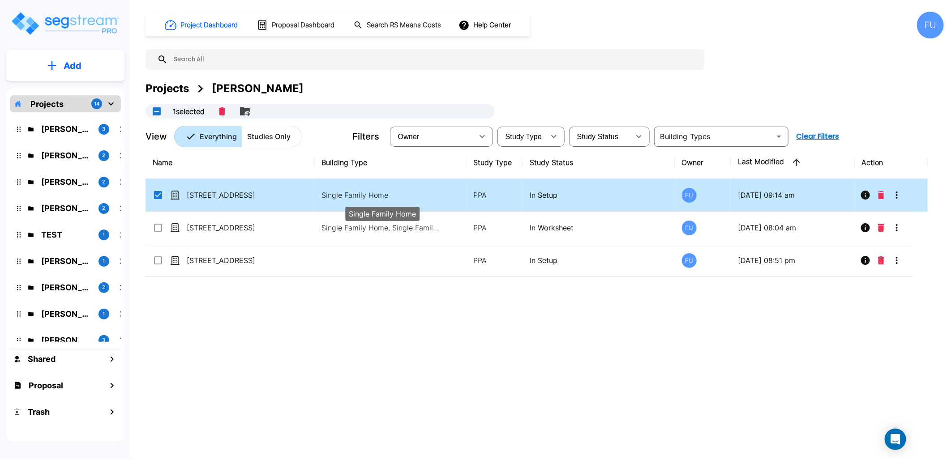
click at [350, 193] on p "Single Family Home" at bounding box center [382, 195] width 121 height 11
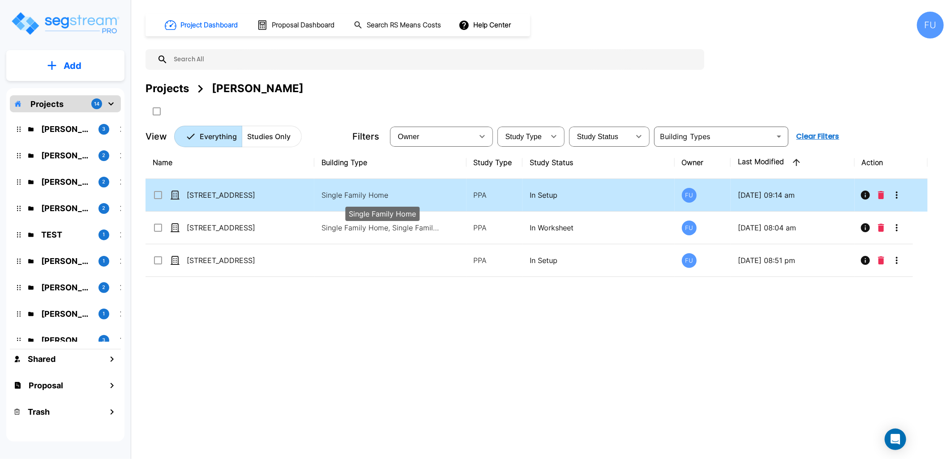
checkbox input "false"
click at [350, 193] on p "Single Family Home" at bounding box center [382, 195] width 121 height 11
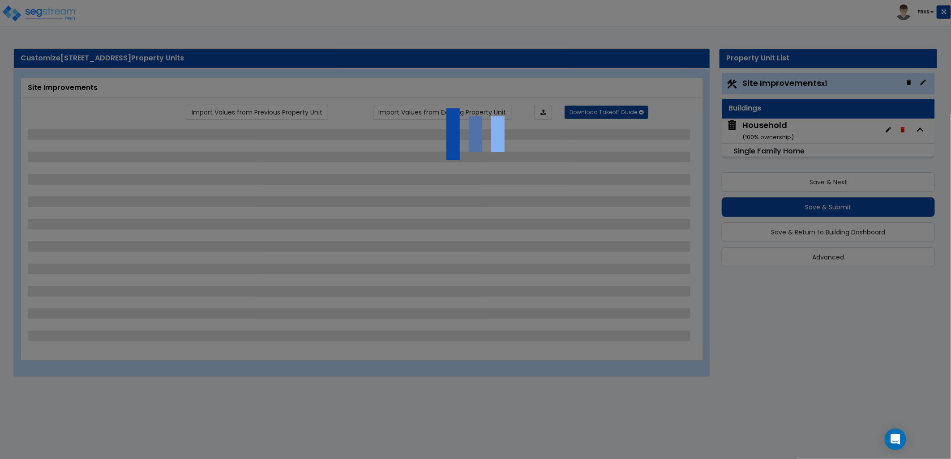
select select "2"
select select "1"
select select "2"
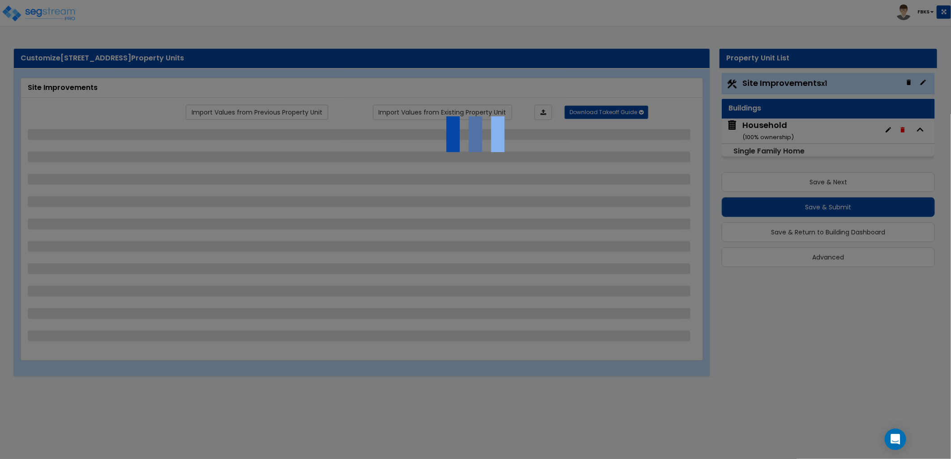
select select "1"
select select "5"
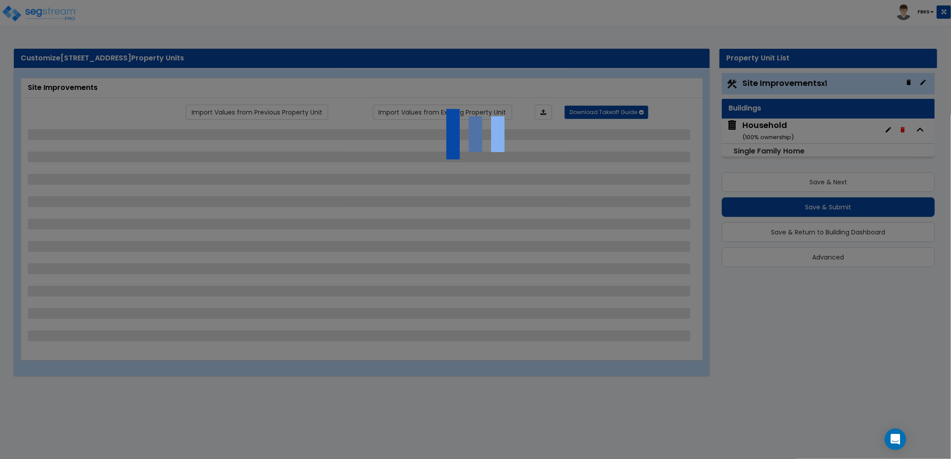
select select "2"
select select "1"
select select "9"
select select "2"
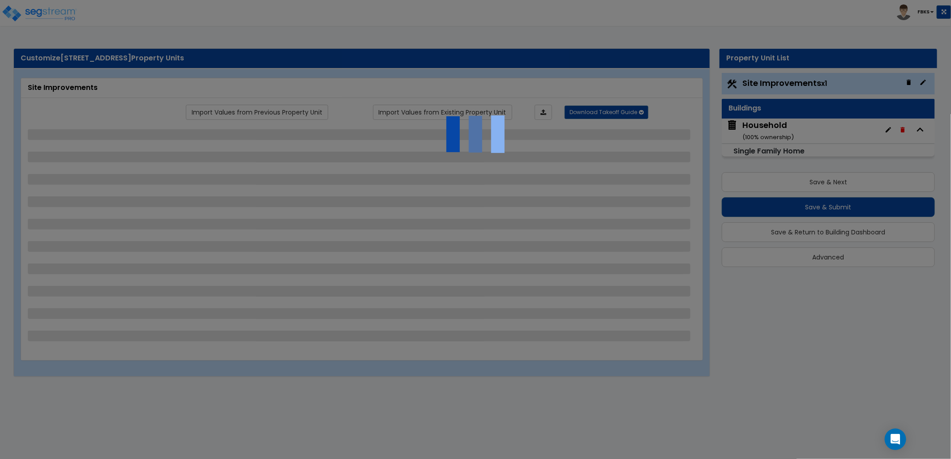
select select "1"
select select "2"
select select "1"
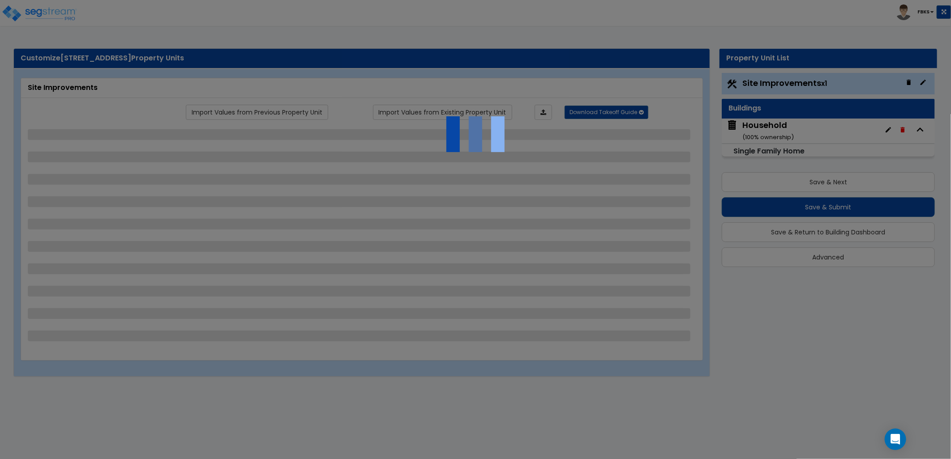
select select "1"
select select "5"
select select "2"
select select "1"
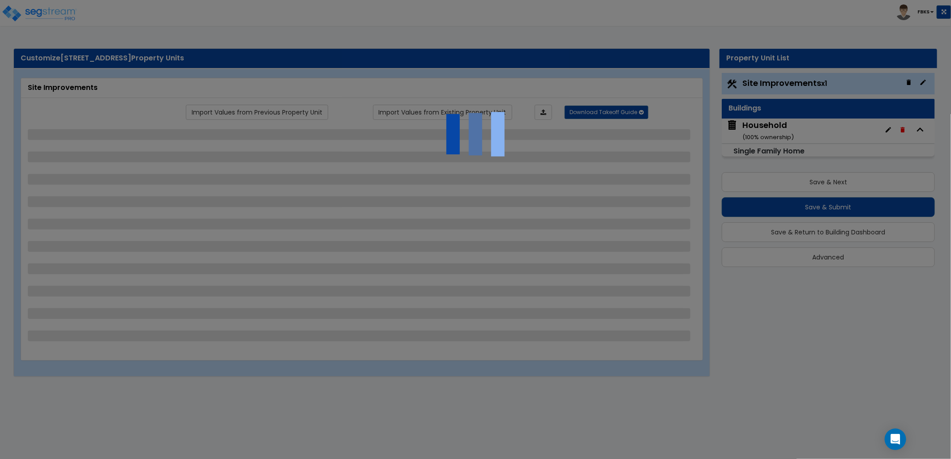
select select "9"
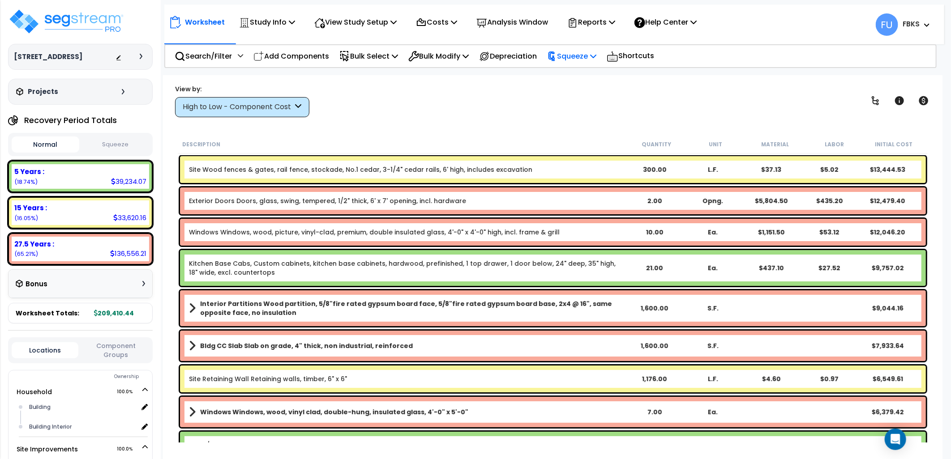
click at [579, 56] on p "Squeeze" at bounding box center [571, 56] width 49 height 12
click at [579, 78] on link "Squeeze" at bounding box center [587, 76] width 89 height 18
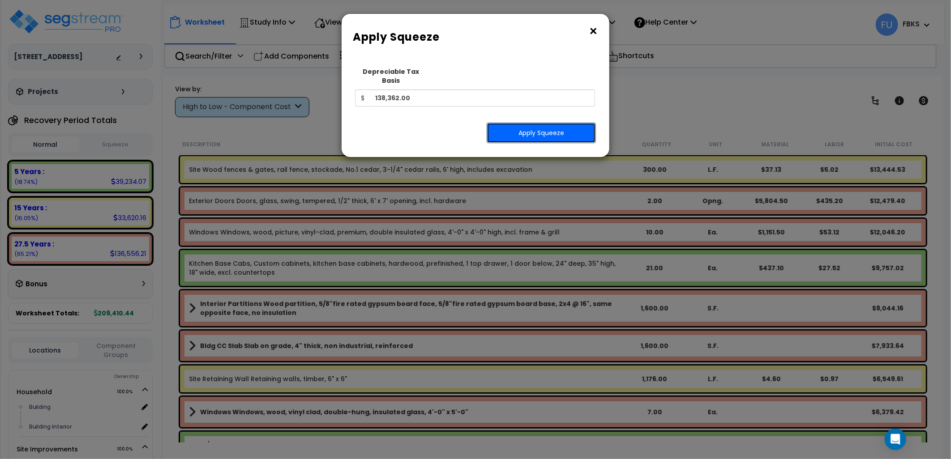
click at [538, 128] on button "Apply Squeeze" at bounding box center [541, 133] width 109 height 21
